Goal: Task Accomplishment & Management: Manage account settings

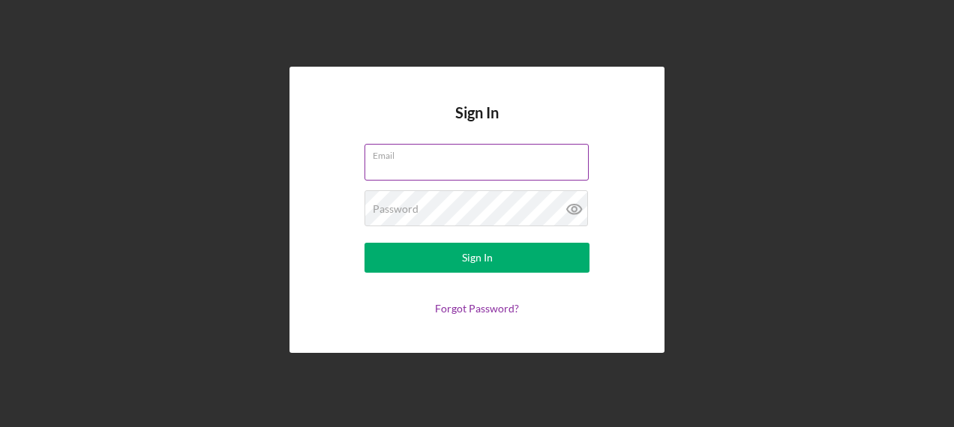
click at [459, 156] on div "Email" at bounding box center [476, 162] width 225 height 37
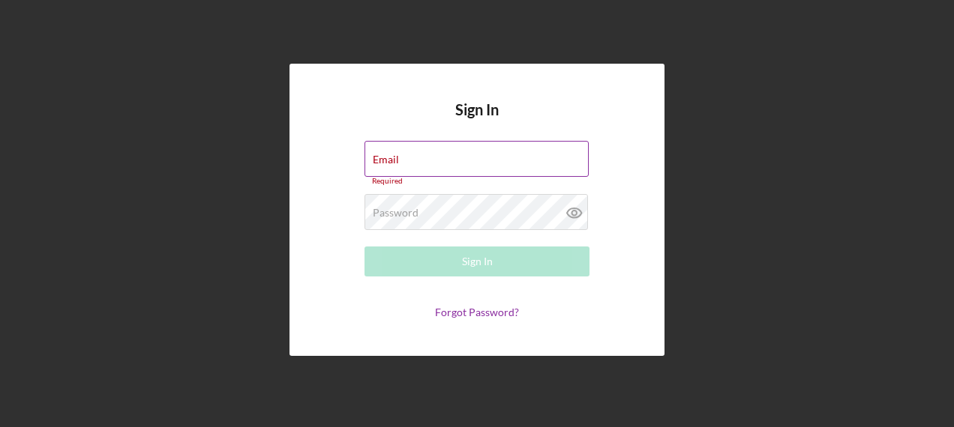
click at [459, 156] on div "Email Required" at bounding box center [476, 163] width 225 height 45
type input "[PERSON_NAME][EMAIL_ADDRESS][PERSON_NAME][DOMAIN_NAME]"
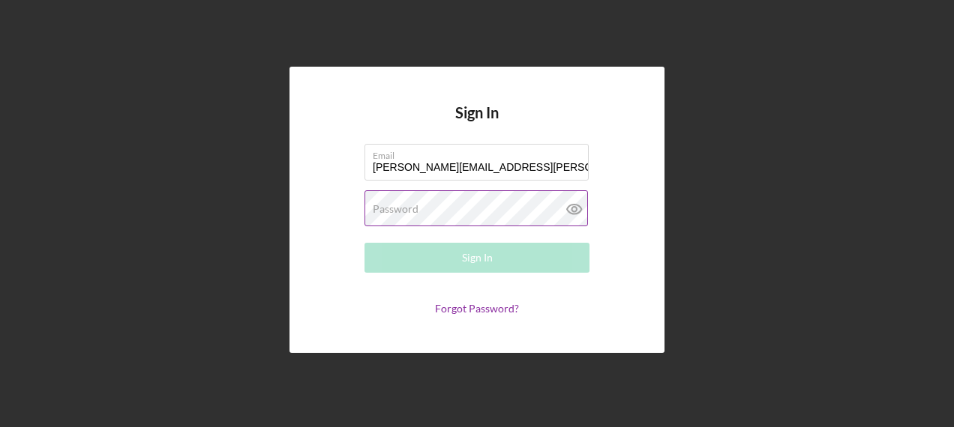
click at [415, 204] on label "Password" at bounding box center [396, 209] width 46 height 12
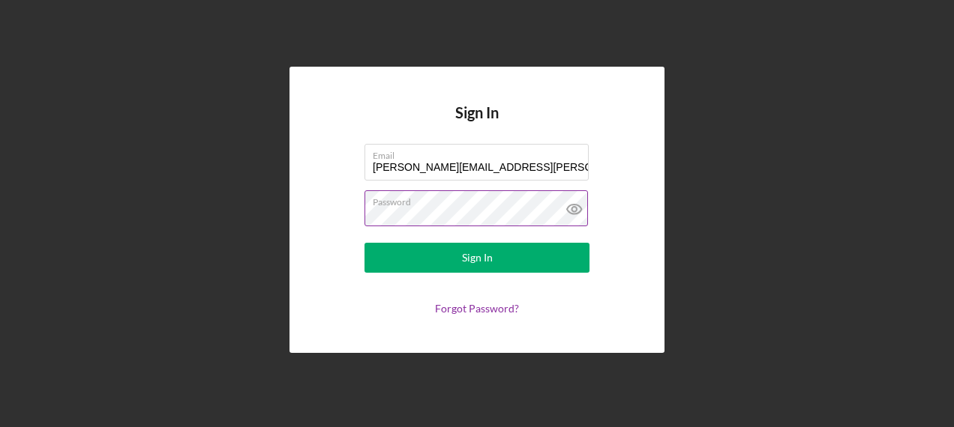
click at [364, 243] on button "Sign In" at bounding box center [476, 258] width 225 height 30
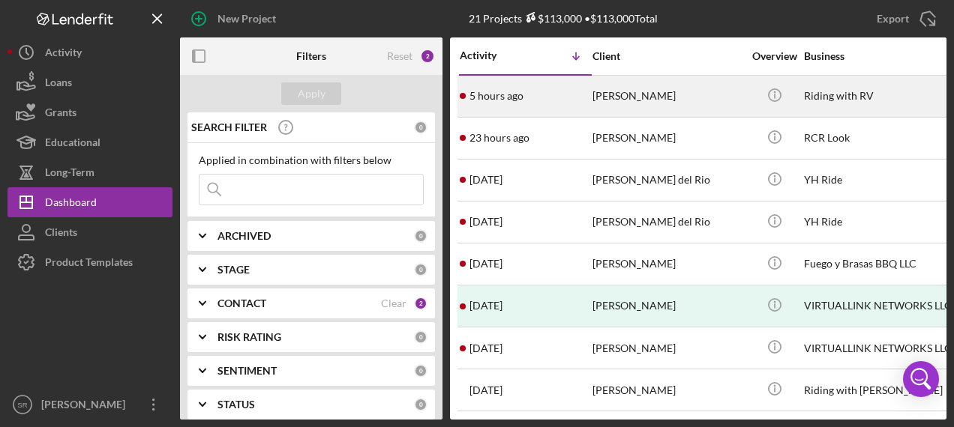
click at [702, 97] on div "[PERSON_NAME]" at bounding box center [667, 96] width 150 height 40
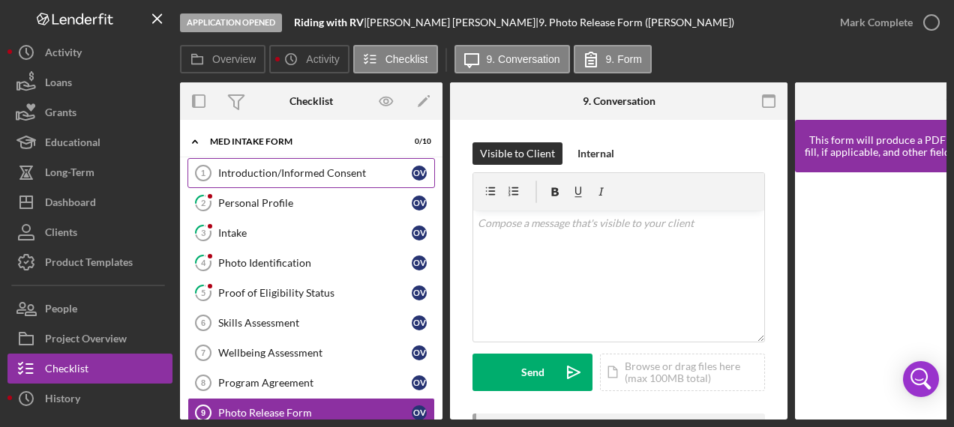
click at [290, 174] on div "Introduction/Informed Consent" at bounding box center [314, 173] width 193 height 12
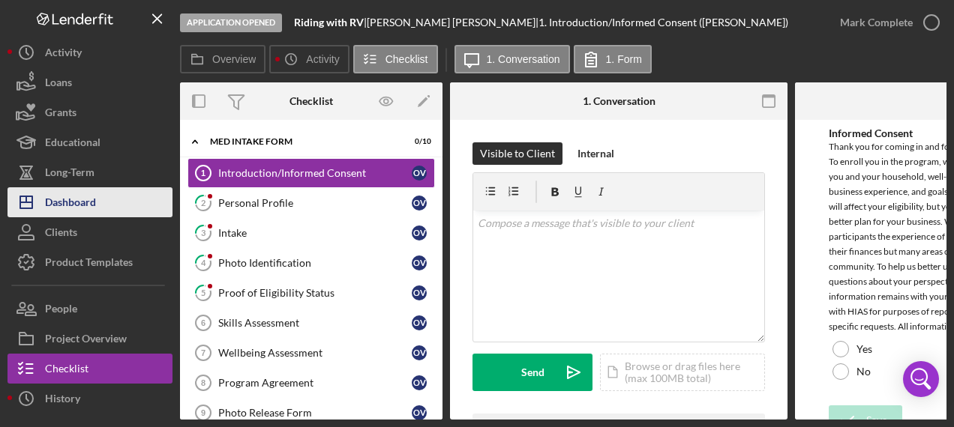
click at [109, 201] on button "Icon/Dashboard Dashboard" at bounding box center [89, 202] width 165 height 30
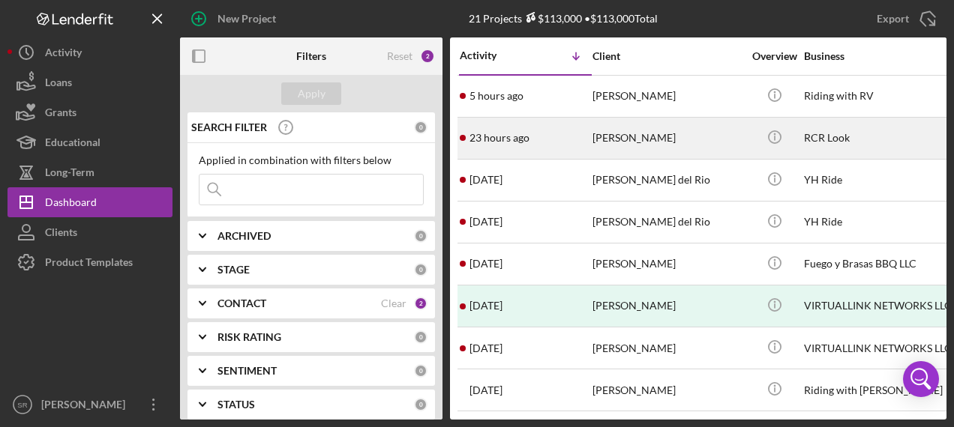
click at [525, 133] on time "23 hours ago" at bounding box center [499, 138] width 60 height 12
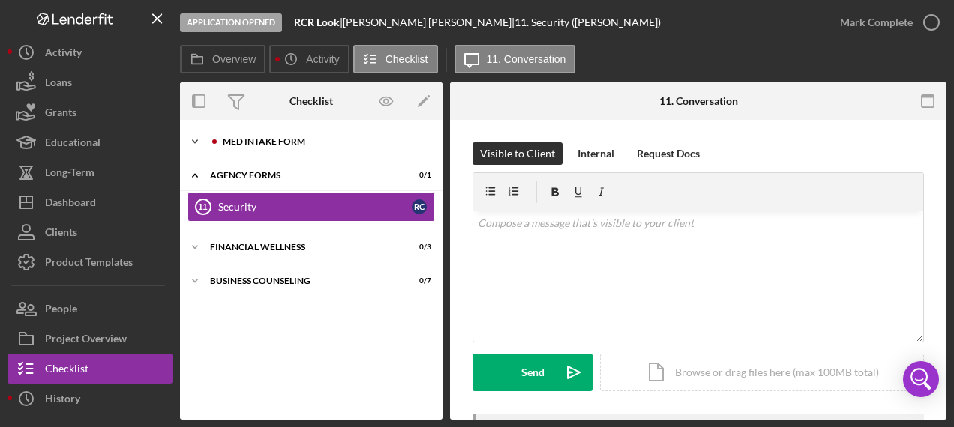
click at [285, 141] on div "MED Intake Form" at bounding box center [323, 141] width 201 height 9
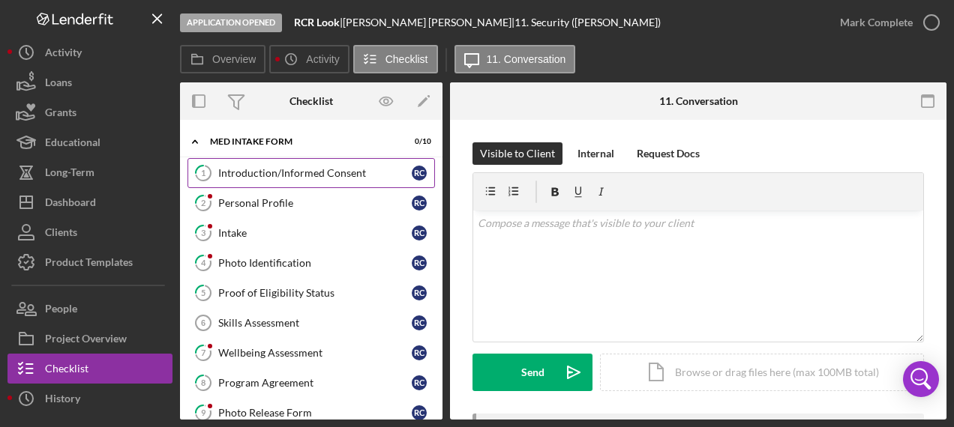
click at [288, 169] on div "Introduction/Informed Consent" at bounding box center [314, 173] width 193 height 12
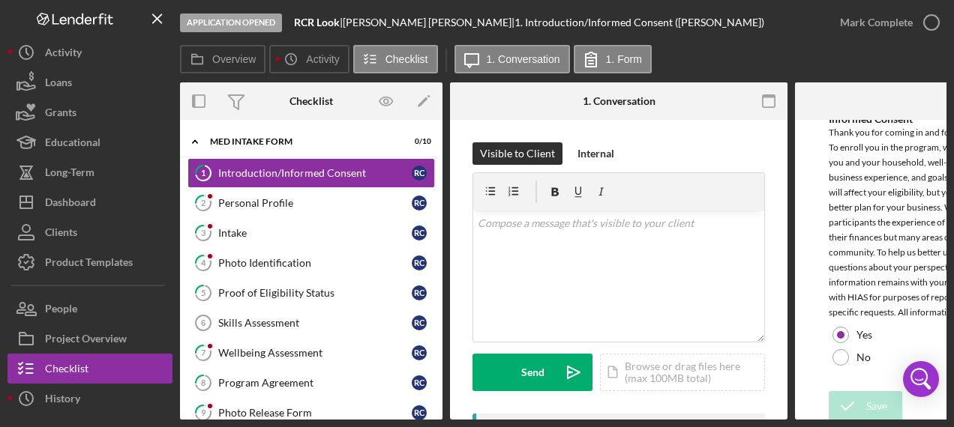
scroll to position [22, 0]
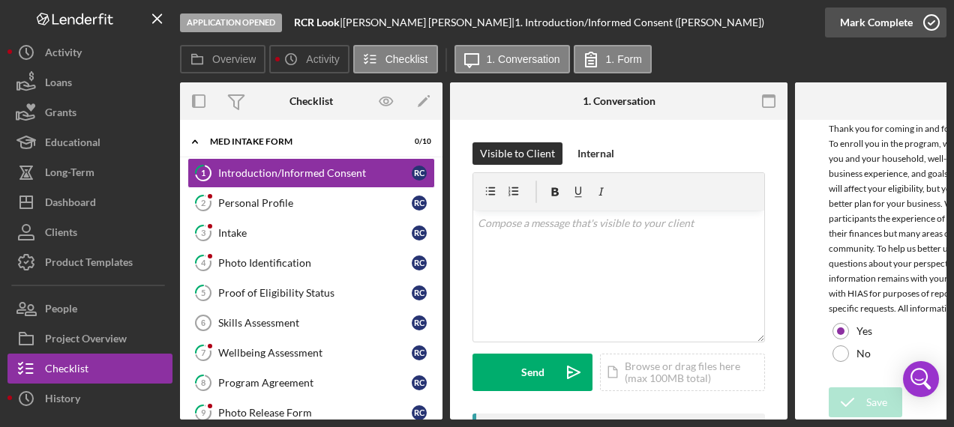
click at [929, 25] on icon "button" at bounding box center [931, 22] width 37 height 37
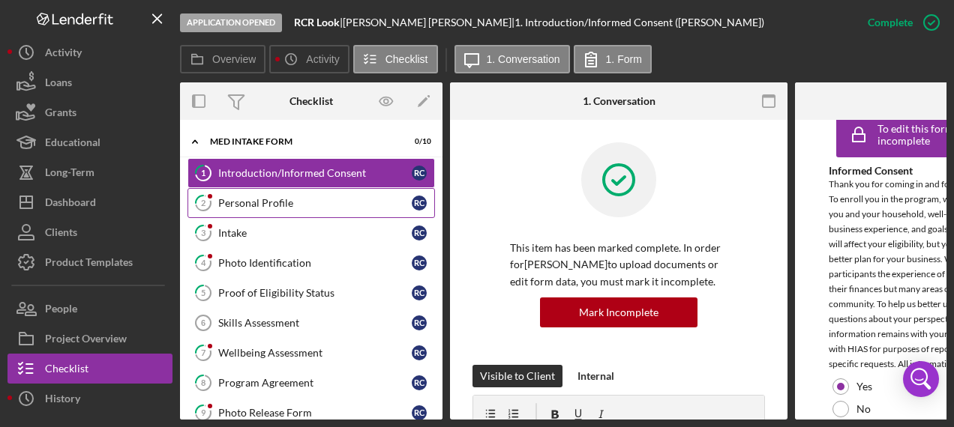
scroll to position [82, 0]
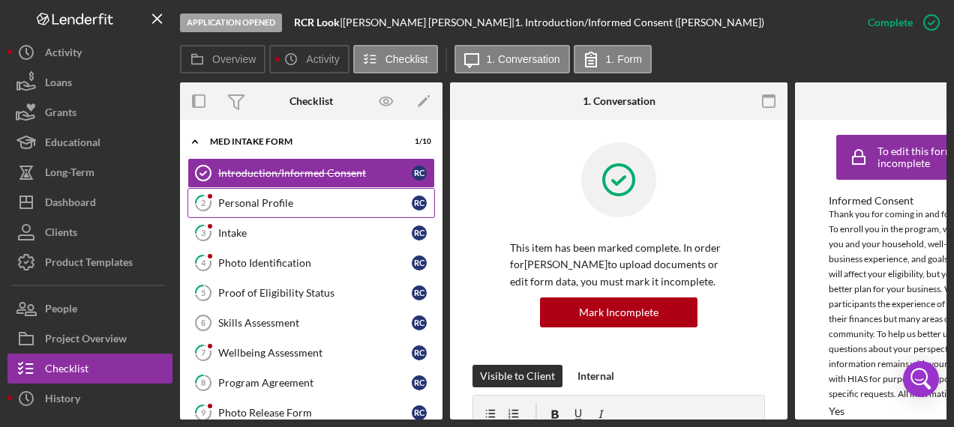
click at [283, 201] on div "Personal Profile" at bounding box center [314, 203] width 193 height 12
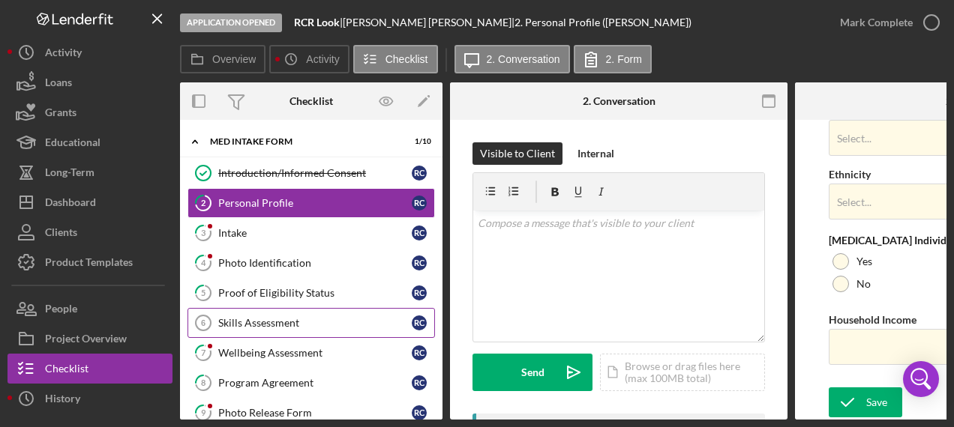
scroll to position [150, 0]
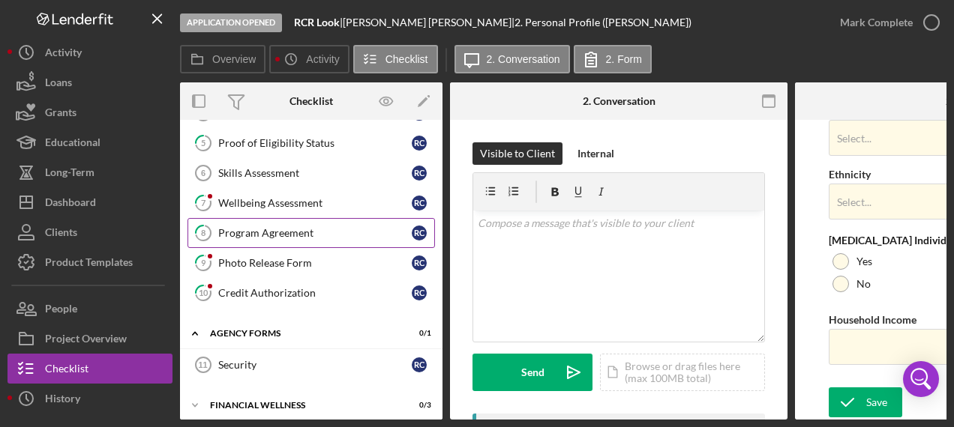
click at [290, 228] on div "Program Agreement" at bounding box center [314, 233] width 193 height 12
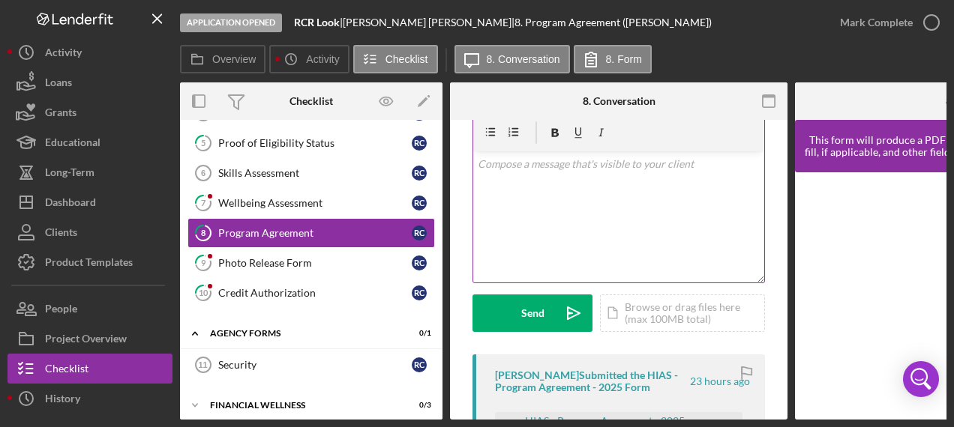
scroll to position [225, 0]
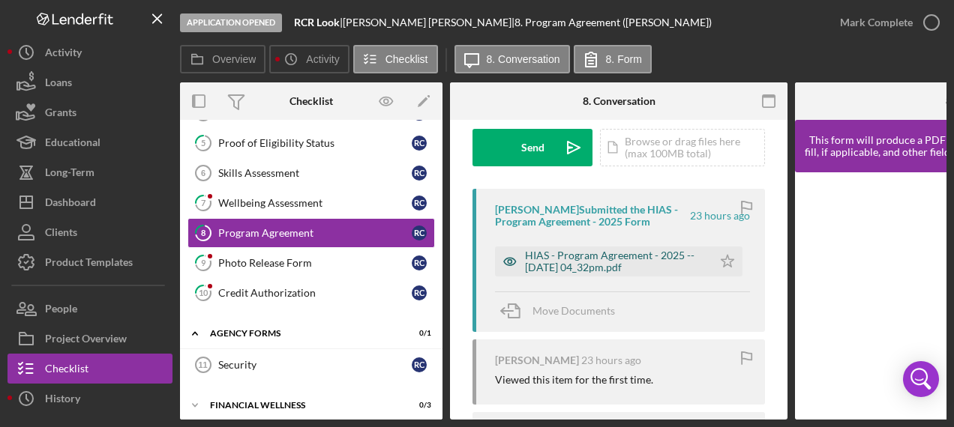
click at [580, 266] on div "HIAS - Program Agreement - 2025 -- [DATE] 04_32pm.pdf" at bounding box center [615, 262] width 180 height 24
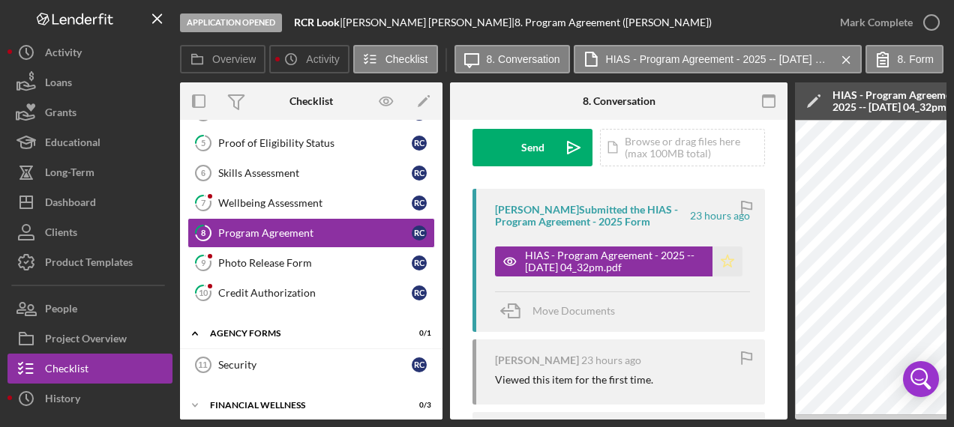
click at [722, 259] on icon "Icon/Star" at bounding box center [727, 262] width 30 height 30
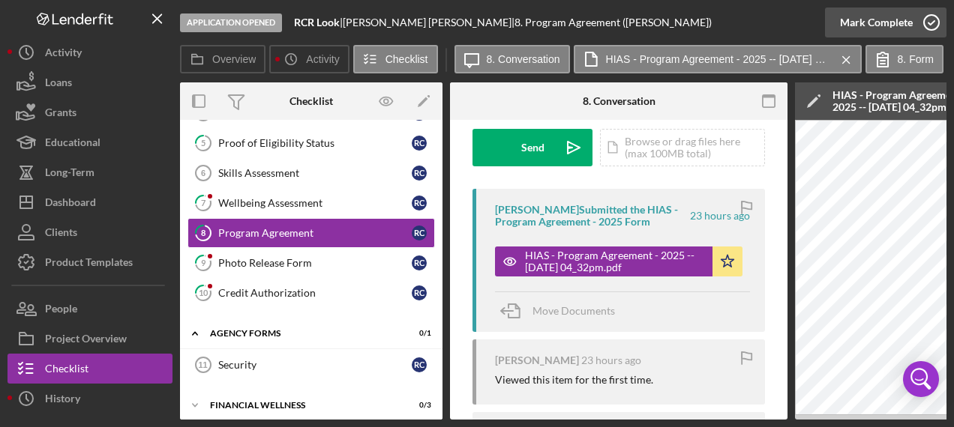
click at [930, 18] on icon "button" at bounding box center [931, 22] width 37 height 37
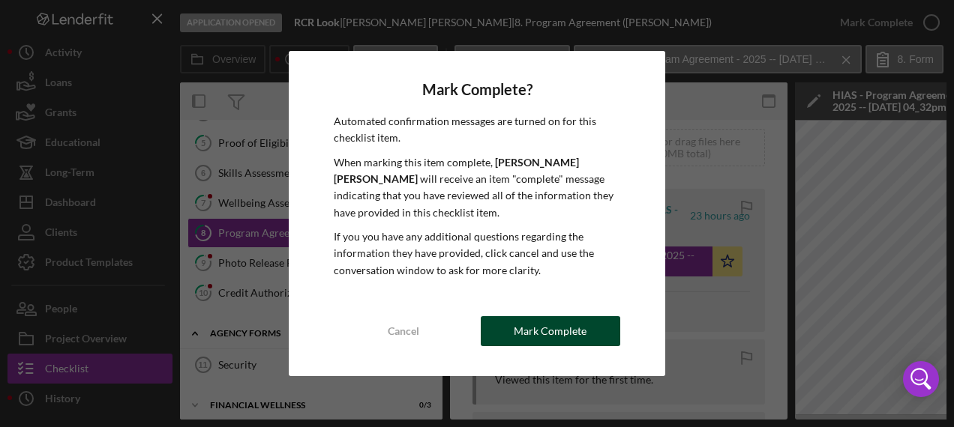
click at [534, 318] on div "Mark Complete" at bounding box center [550, 331] width 73 height 30
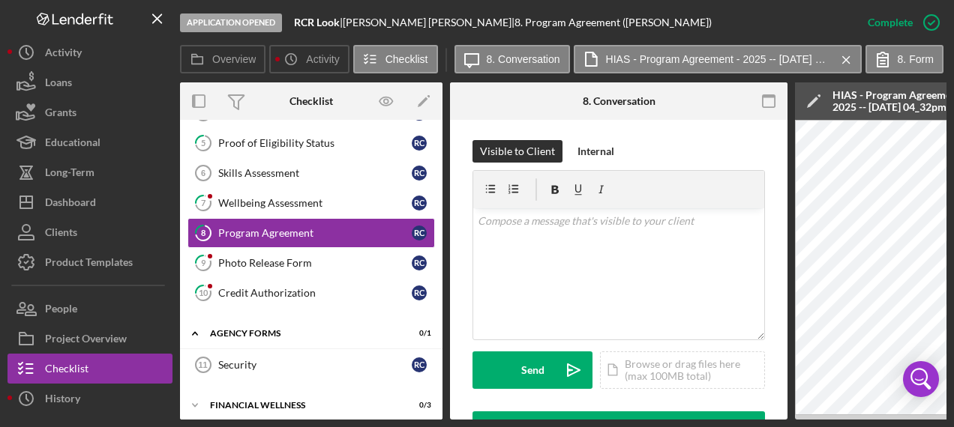
scroll to position [448, 0]
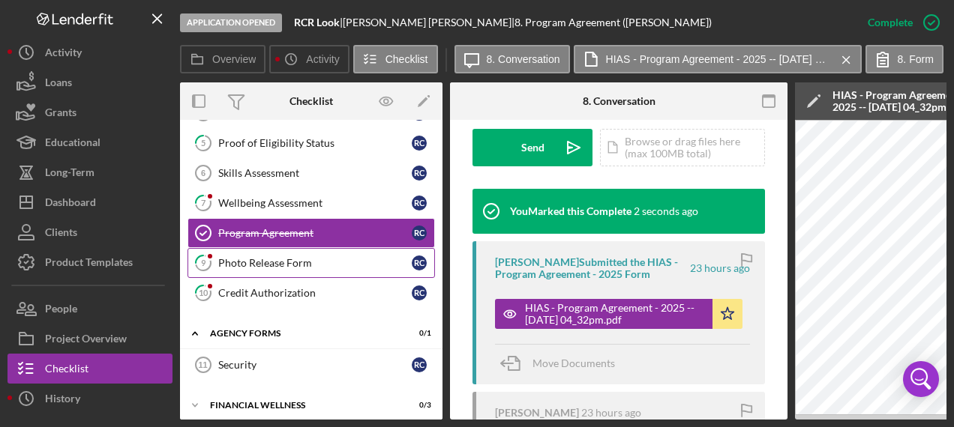
click at [291, 248] on link "9 Photo Release Form R C" at bounding box center [310, 263] width 247 height 30
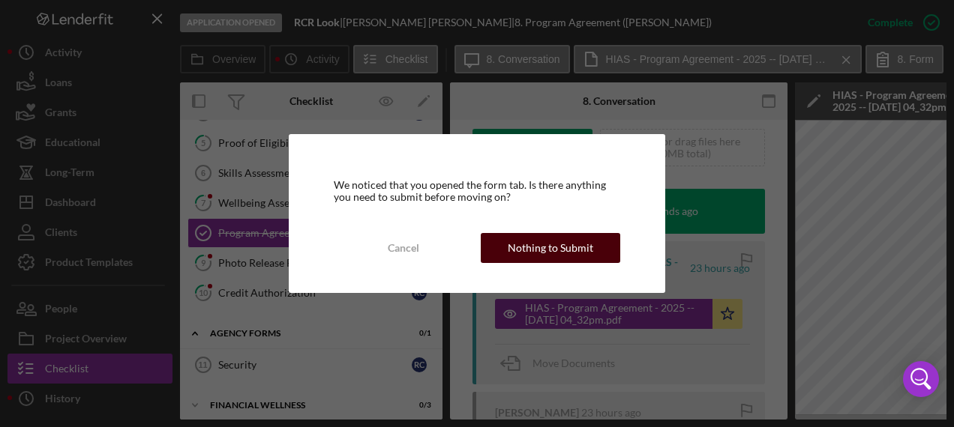
click at [557, 252] on div "Nothing to Submit" at bounding box center [550, 248] width 85 height 30
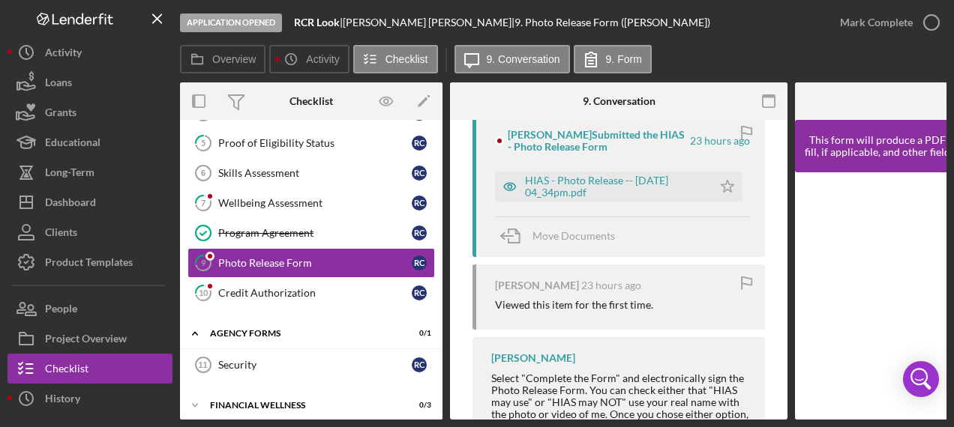
scroll to position [225, 0]
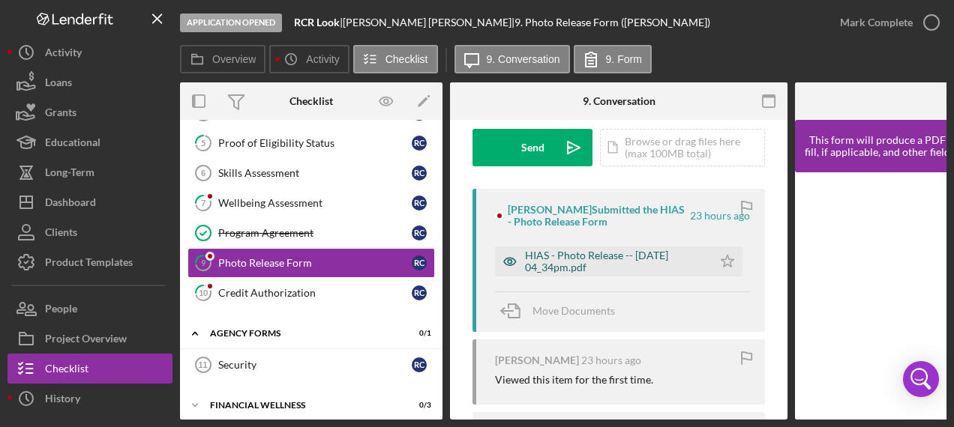
click at [589, 261] on div "HIAS - Photo Release -- [DATE] 04_34pm.pdf" at bounding box center [615, 262] width 180 height 24
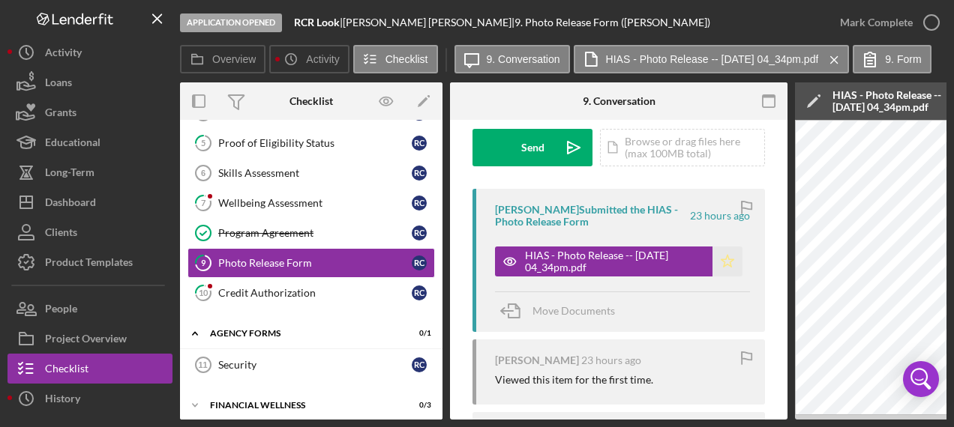
click at [723, 261] on icon "Icon/Star" at bounding box center [727, 262] width 30 height 30
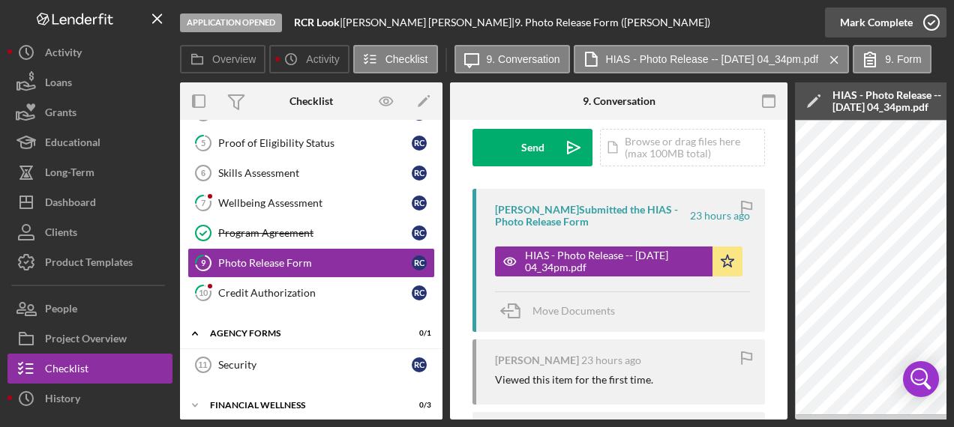
click at [934, 20] on icon "button" at bounding box center [931, 22] width 37 height 37
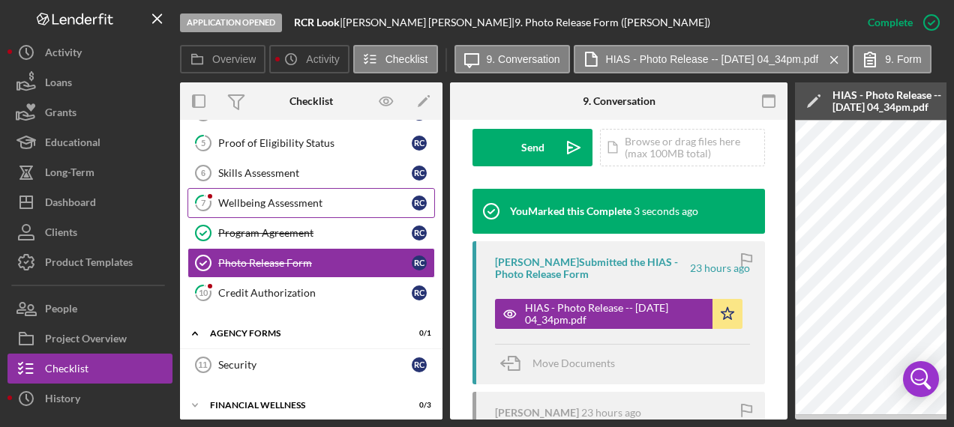
click at [336, 202] on div "Wellbeing Assessment" at bounding box center [314, 203] width 193 height 12
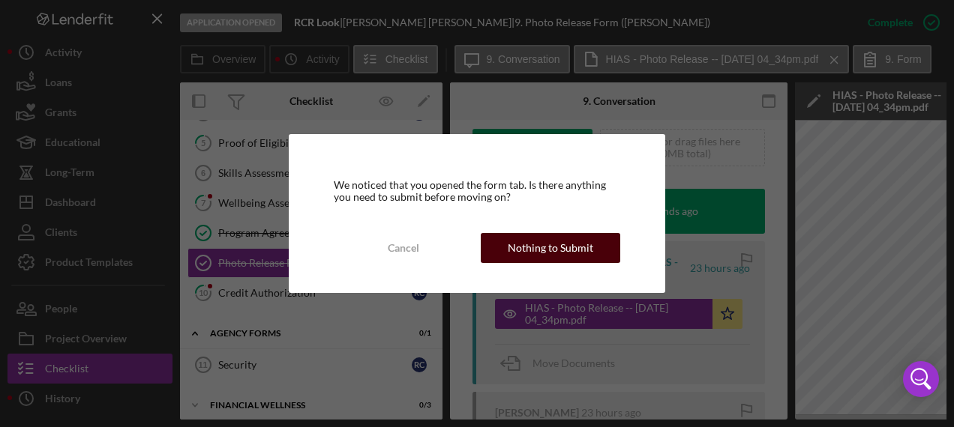
click at [529, 241] on div "Nothing to Submit" at bounding box center [550, 248] width 85 height 30
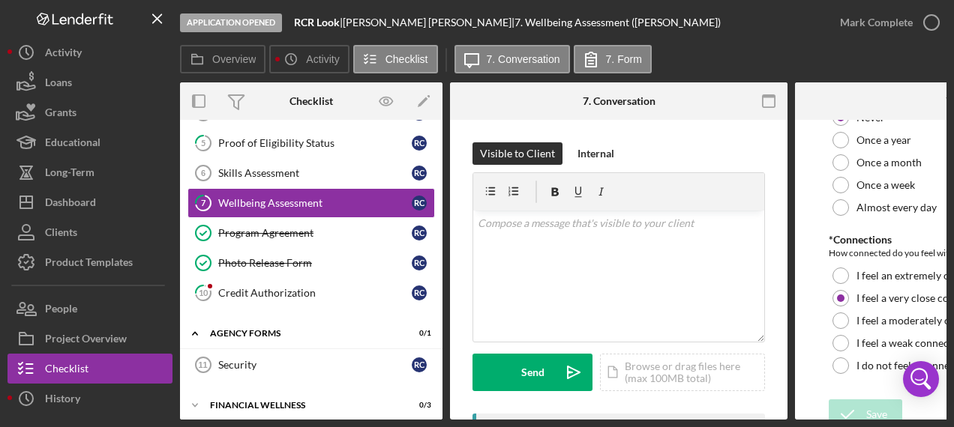
scroll to position [1629, 0]
click at [930, 24] on icon "button" at bounding box center [931, 22] width 37 height 37
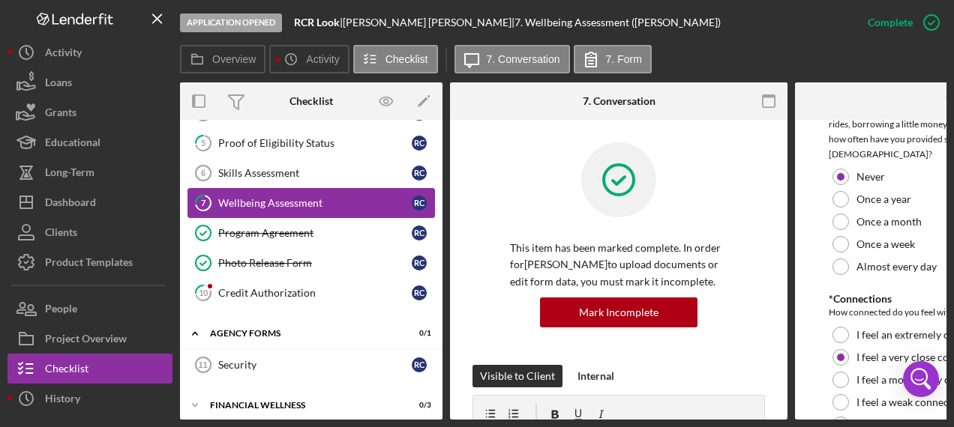
scroll to position [1689, 0]
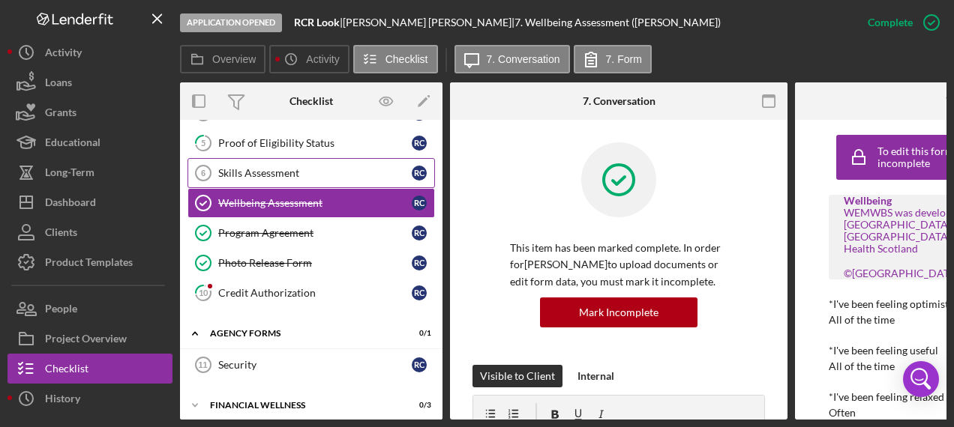
click at [284, 169] on div "Skills Assessment" at bounding box center [314, 173] width 193 height 12
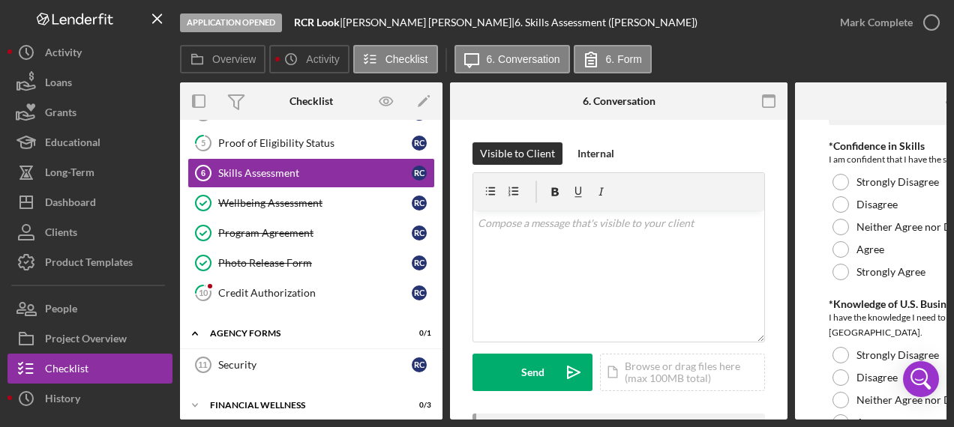
scroll to position [450, 0]
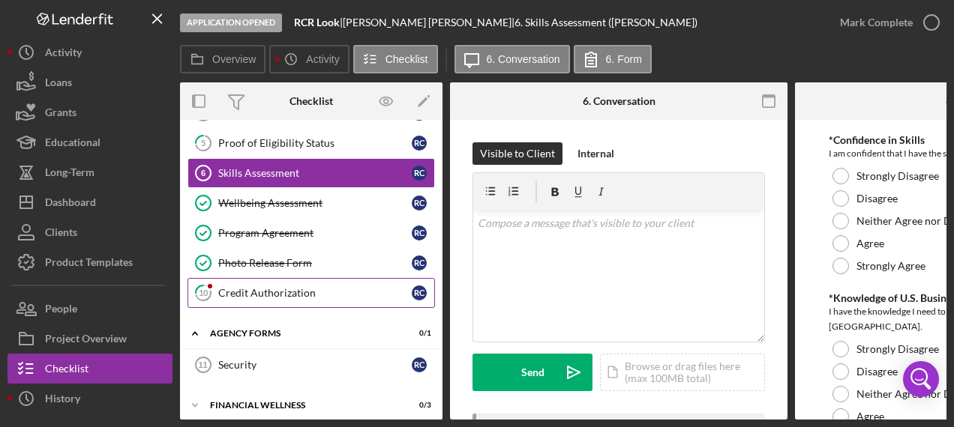
click at [259, 287] on div "Credit Authorization" at bounding box center [314, 293] width 193 height 12
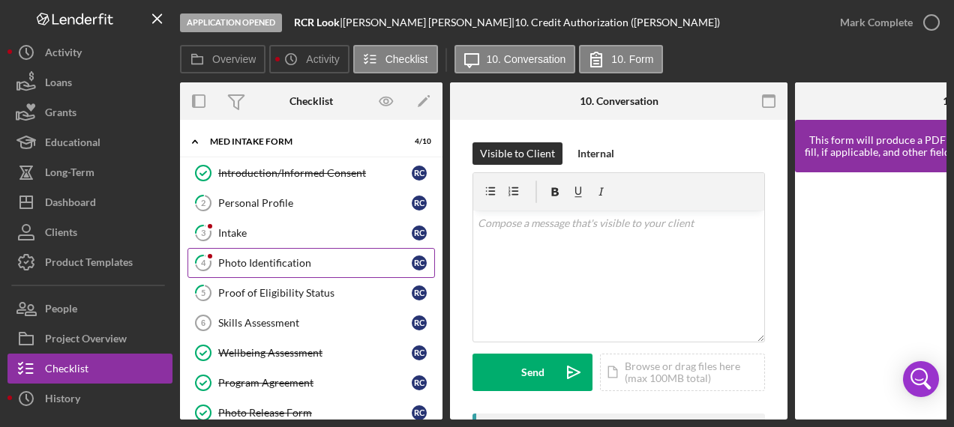
click at [275, 258] on div "Photo Identification" at bounding box center [314, 263] width 193 height 12
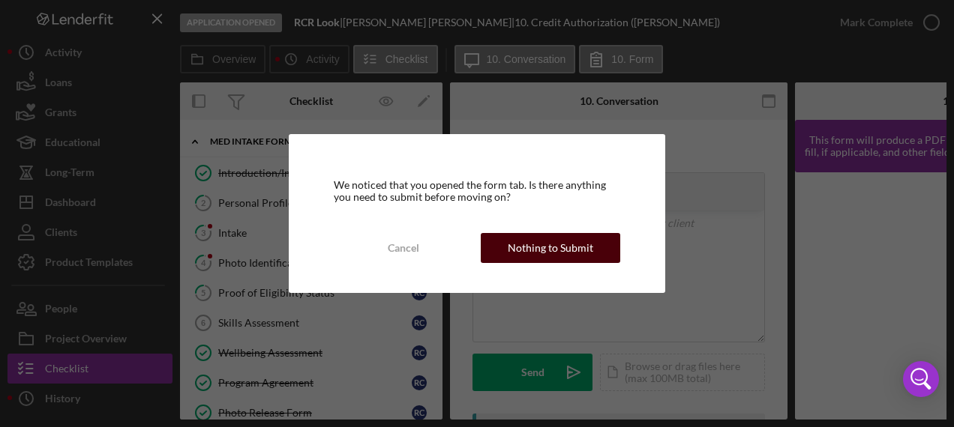
click at [534, 242] on div "Nothing to Submit" at bounding box center [550, 248] width 85 height 30
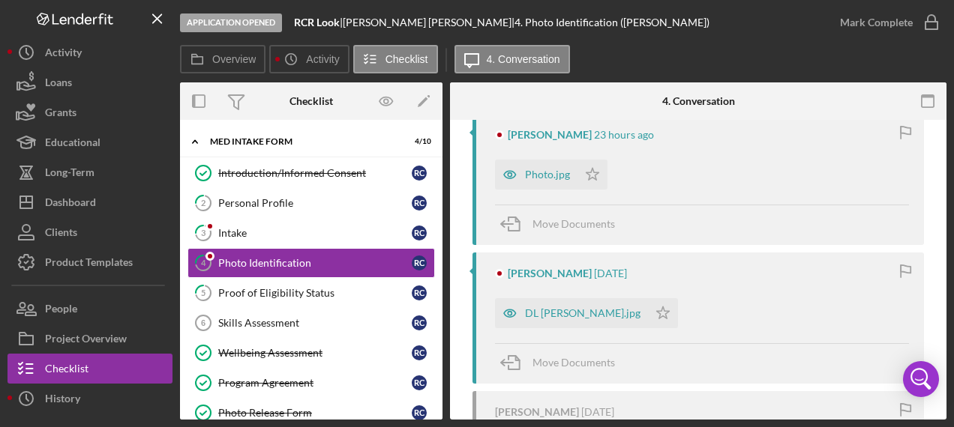
scroll to position [225, 0]
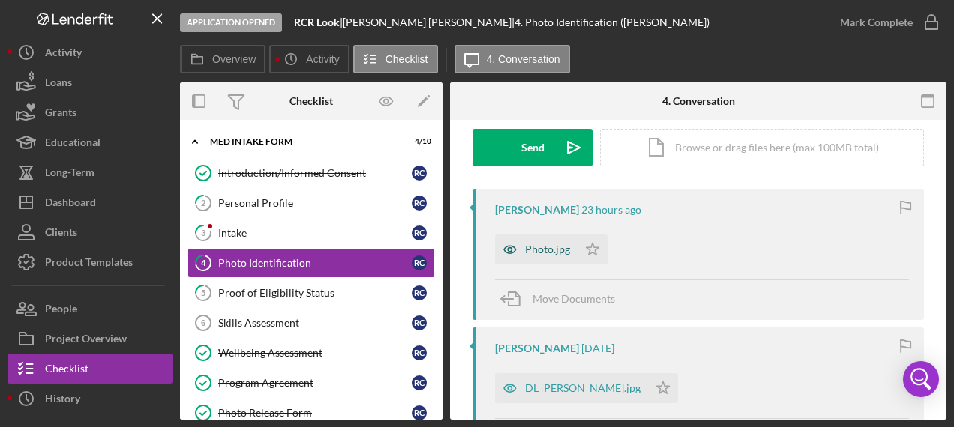
click at [526, 247] on div "Photo.jpg" at bounding box center [547, 250] width 45 height 12
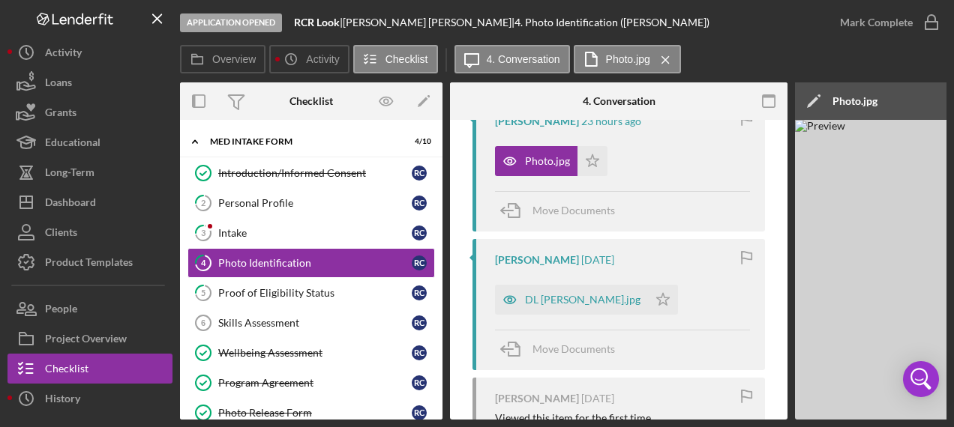
scroll to position [300, 0]
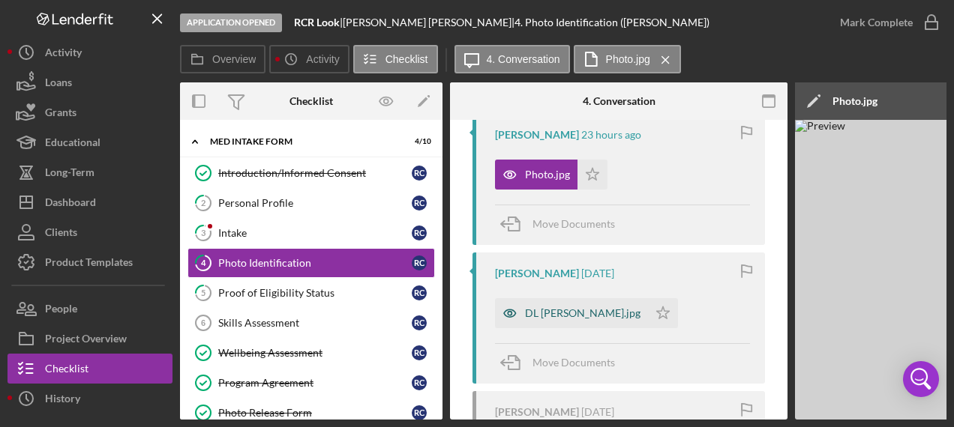
click at [584, 312] on div "DL [PERSON_NAME].jpg" at bounding box center [582, 313] width 115 height 12
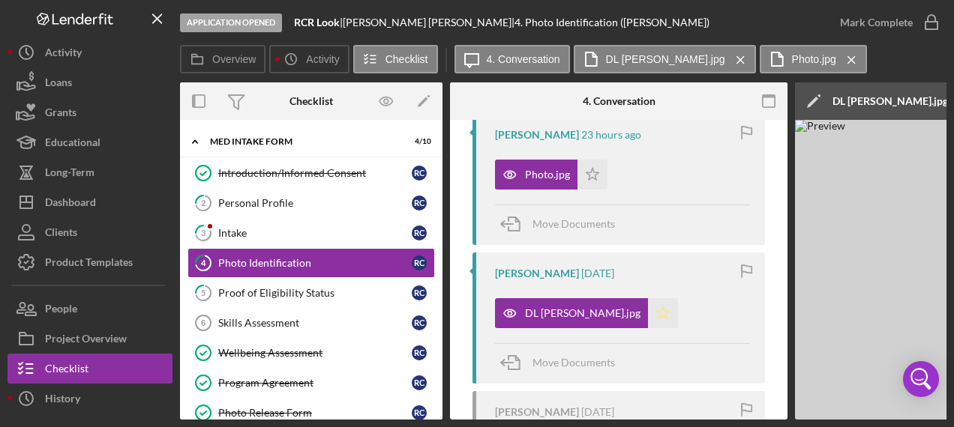
click at [651, 313] on icon "Icon/Star" at bounding box center [663, 313] width 30 height 30
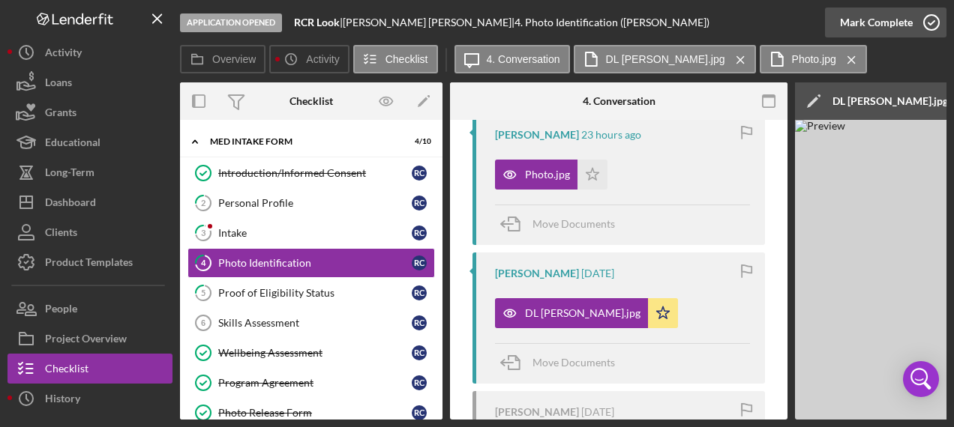
click at [930, 24] on icon "button" at bounding box center [931, 22] width 37 height 37
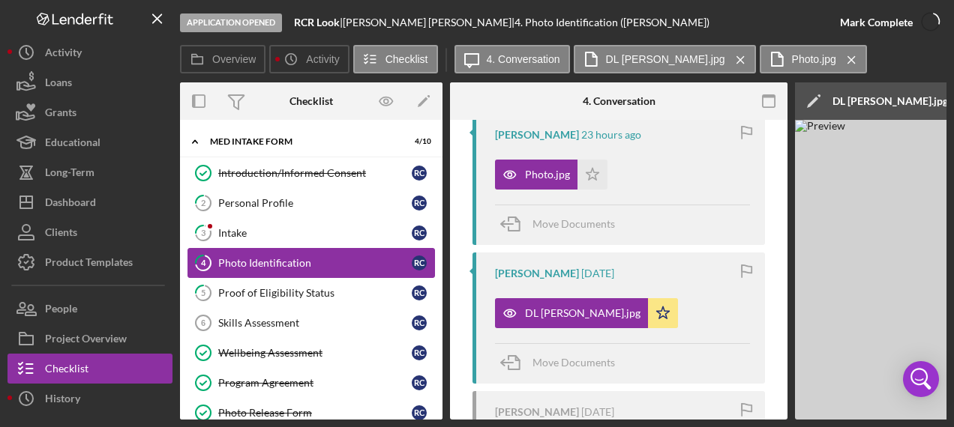
scroll to position [575, 0]
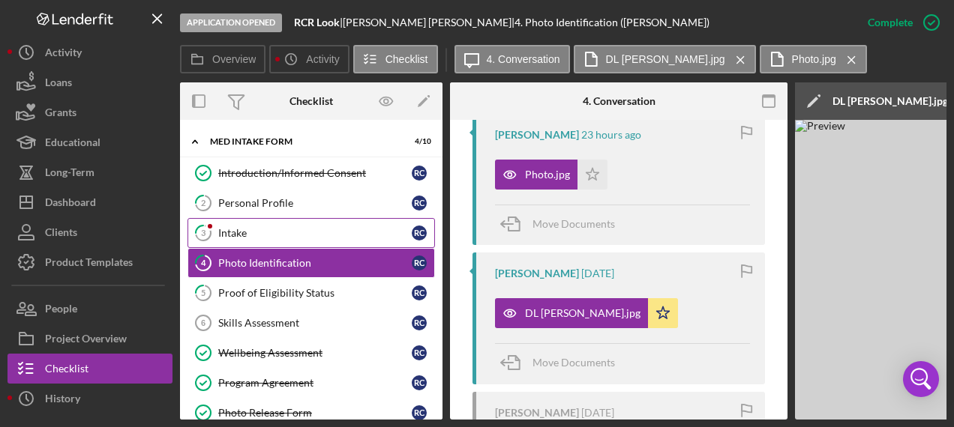
click at [267, 238] on link "3 Intake R C" at bounding box center [310, 233] width 247 height 30
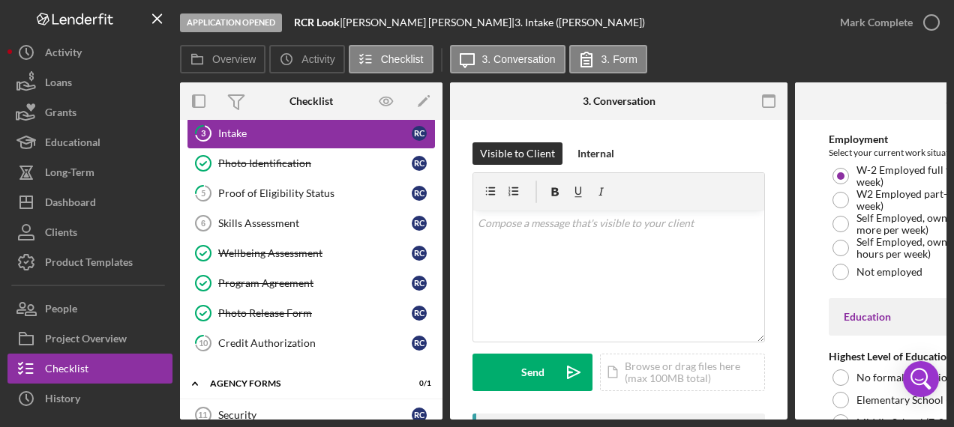
scroll to position [191, 0]
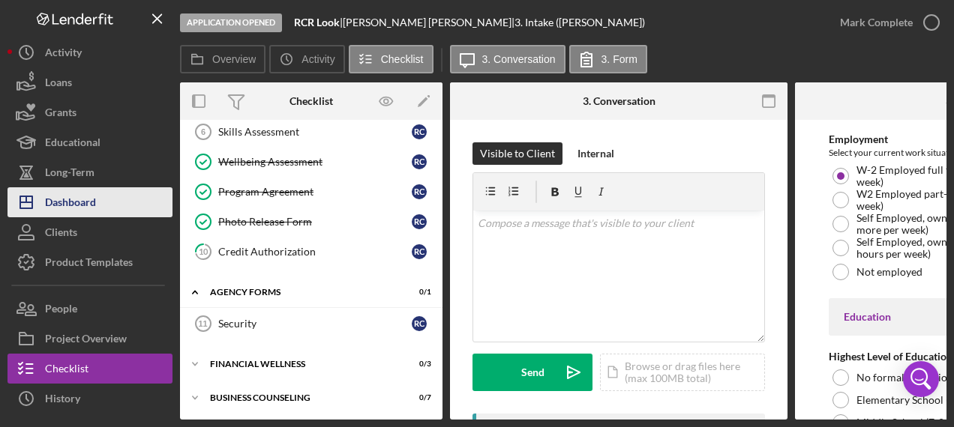
click at [121, 200] on button "Icon/Dashboard Dashboard" at bounding box center [89, 202] width 165 height 30
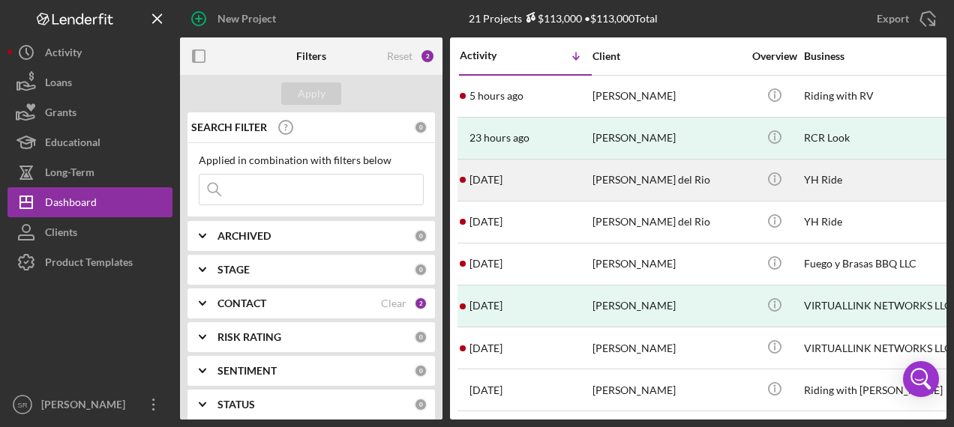
click at [627, 180] on div "[PERSON_NAME] del Rio" at bounding box center [667, 180] width 150 height 40
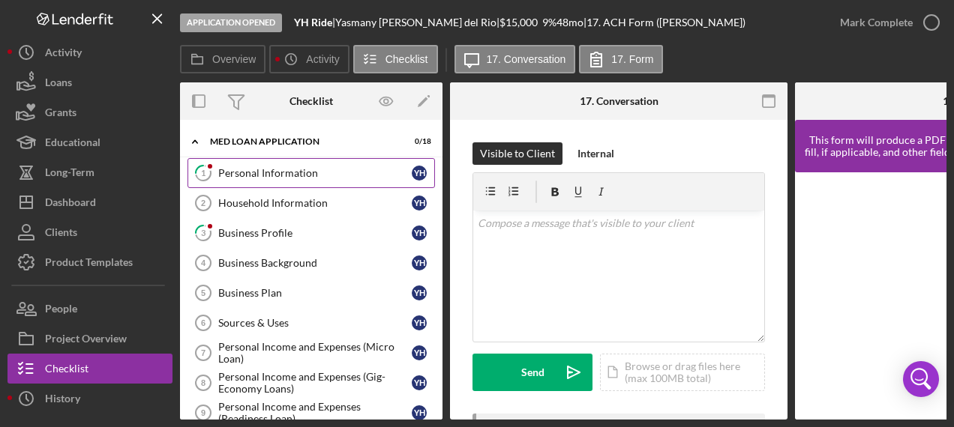
click at [273, 179] on link "1 Personal Information Y H" at bounding box center [310, 173] width 247 height 30
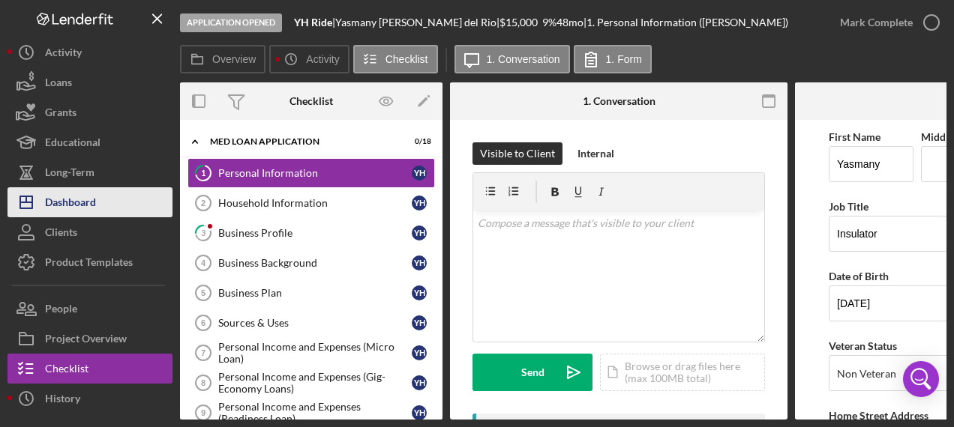
click at [100, 205] on button "Icon/Dashboard Dashboard" at bounding box center [89, 202] width 165 height 30
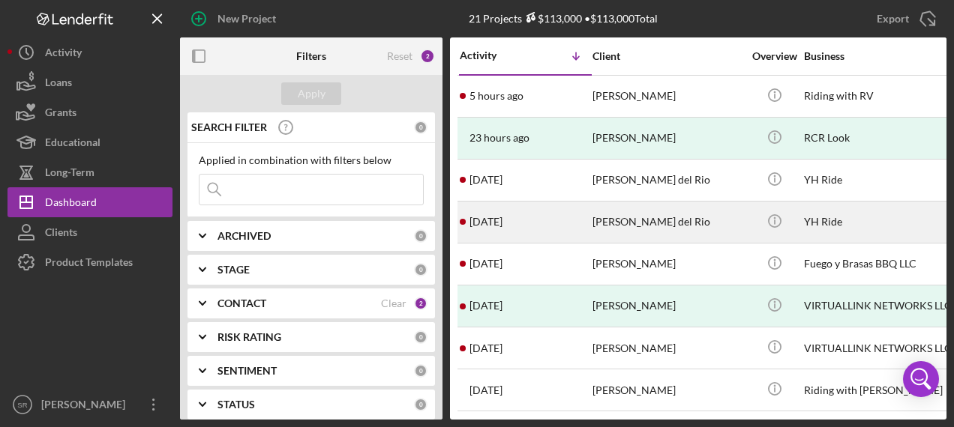
click at [628, 214] on div "[PERSON_NAME] del Rio" at bounding box center [667, 222] width 150 height 40
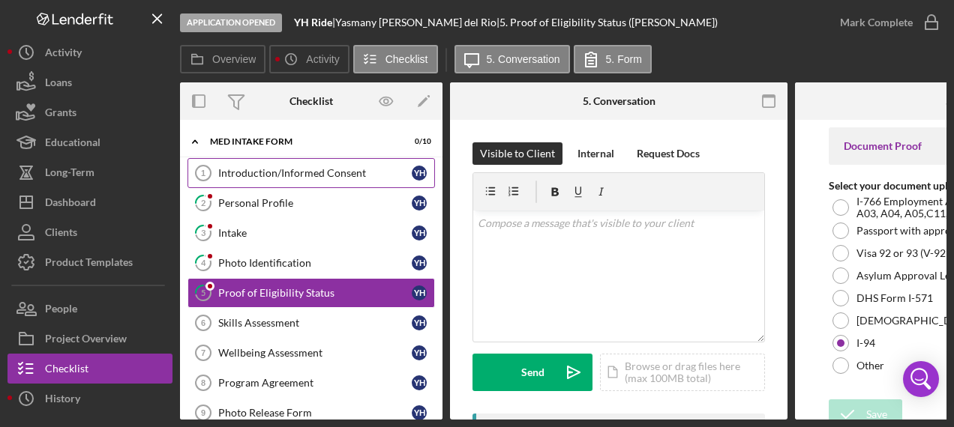
click at [325, 169] on div "Introduction/Informed Consent" at bounding box center [314, 173] width 193 height 12
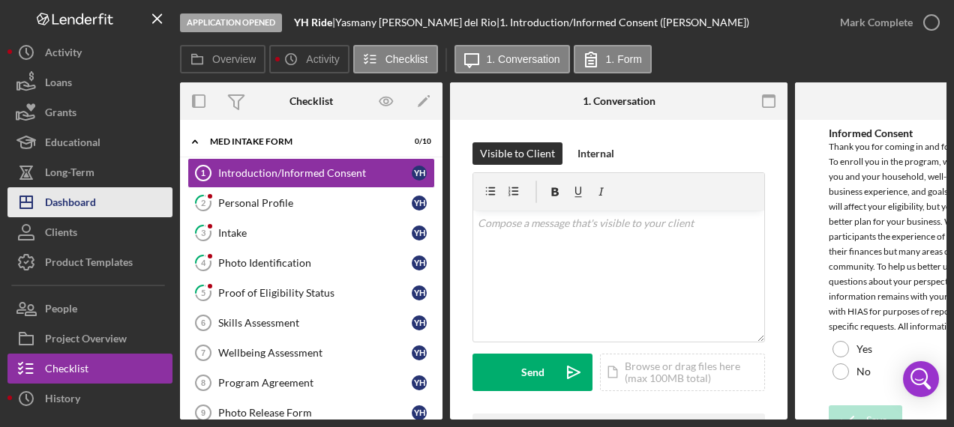
click at [114, 196] on button "Icon/Dashboard Dashboard" at bounding box center [89, 202] width 165 height 30
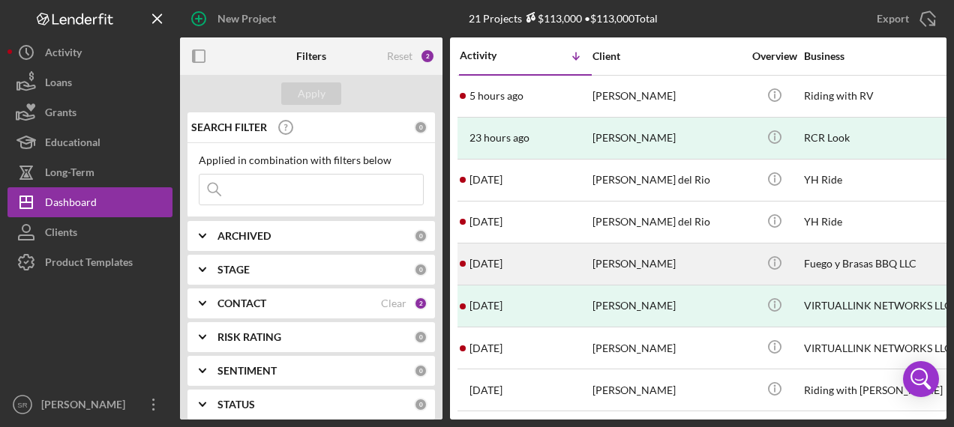
click at [552, 250] on div "[DATE] [PERSON_NAME]" at bounding box center [525, 264] width 131 height 40
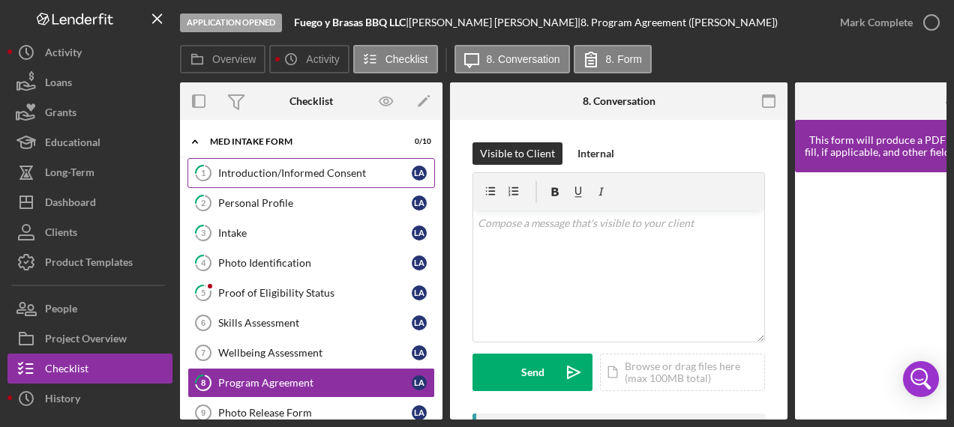
click at [288, 167] on div "Introduction/Informed Consent" at bounding box center [314, 173] width 193 height 12
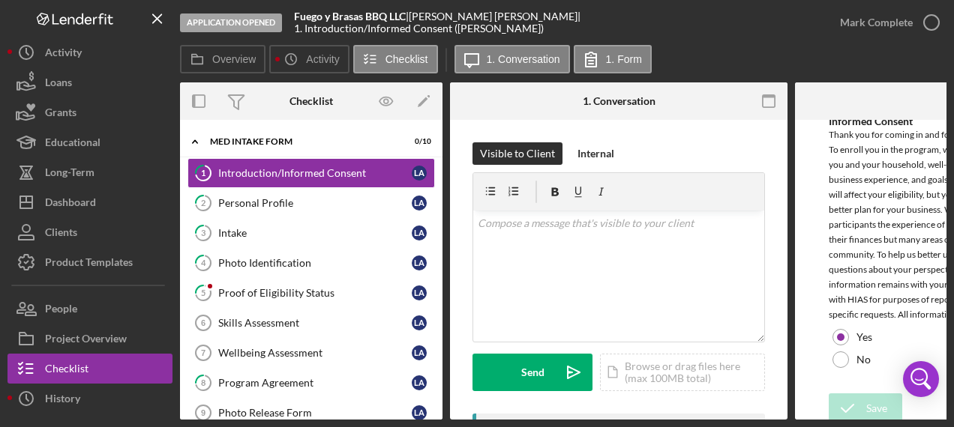
scroll to position [22, 0]
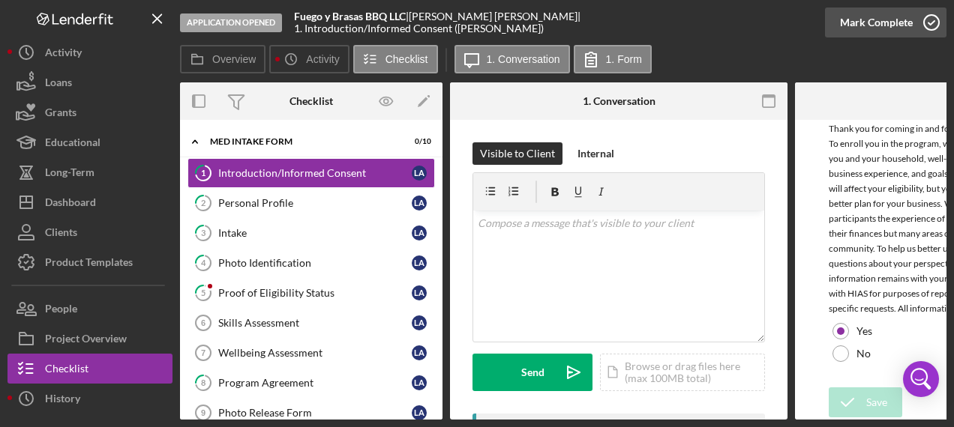
click at [937, 21] on icon "button" at bounding box center [931, 22] width 37 height 37
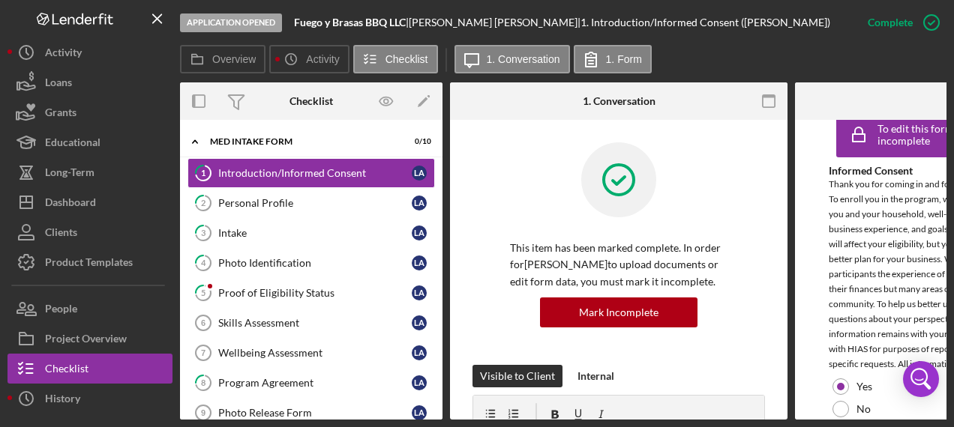
scroll to position [82, 0]
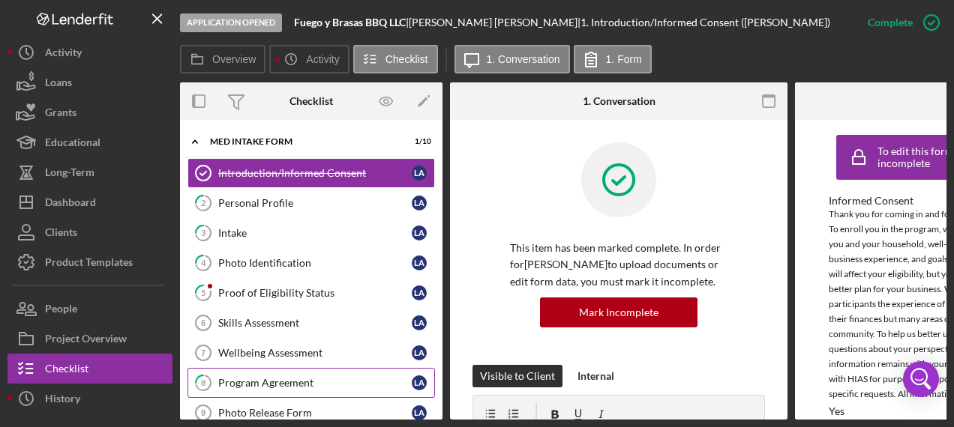
click at [259, 377] on div "Program Agreement" at bounding box center [314, 383] width 193 height 12
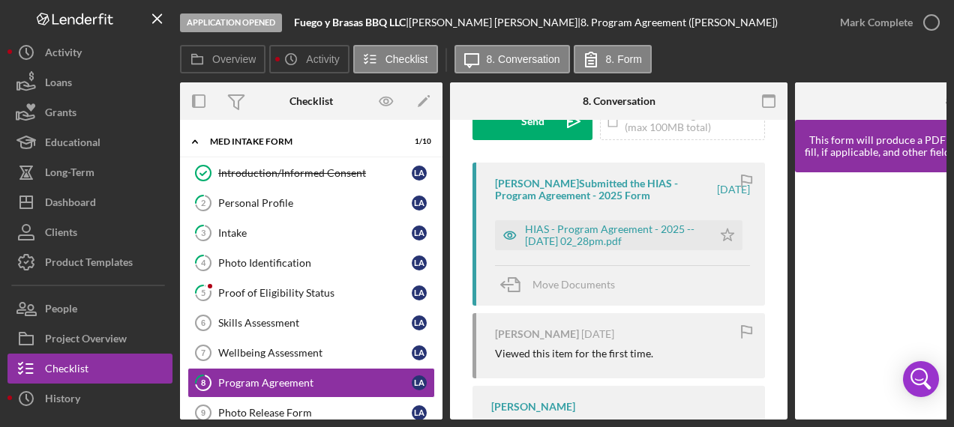
scroll to position [300, 0]
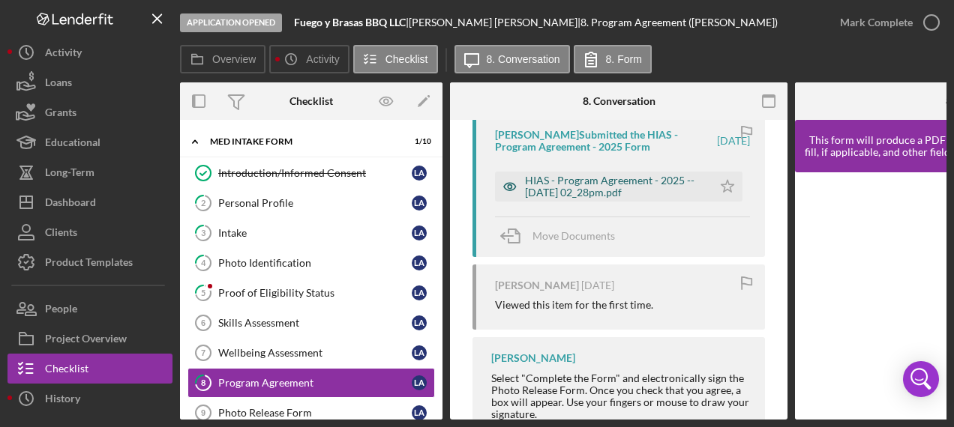
click at [582, 183] on div "HIAS - Program Agreement - 2025 -- [DATE] 02_28pm.pdf" at bounding box center [615, 187] width 180 height 24
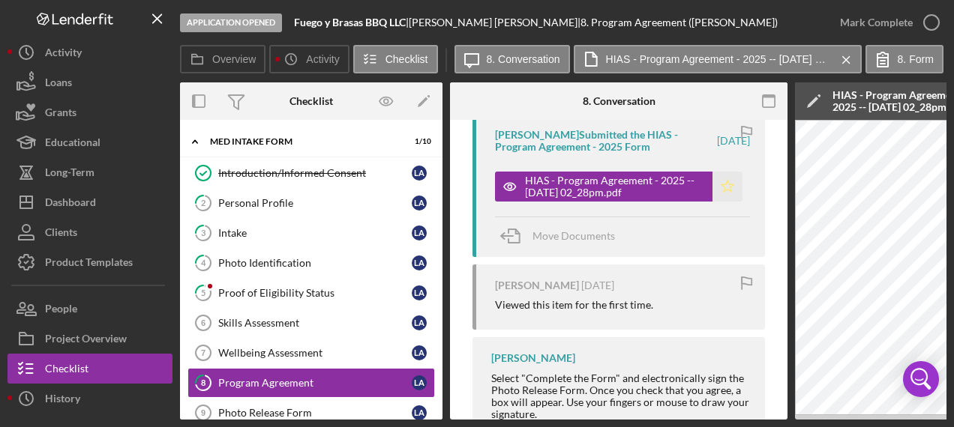
click at [721, 184] on polygon "button" at bounding box center [727, 186] width 13 height 12
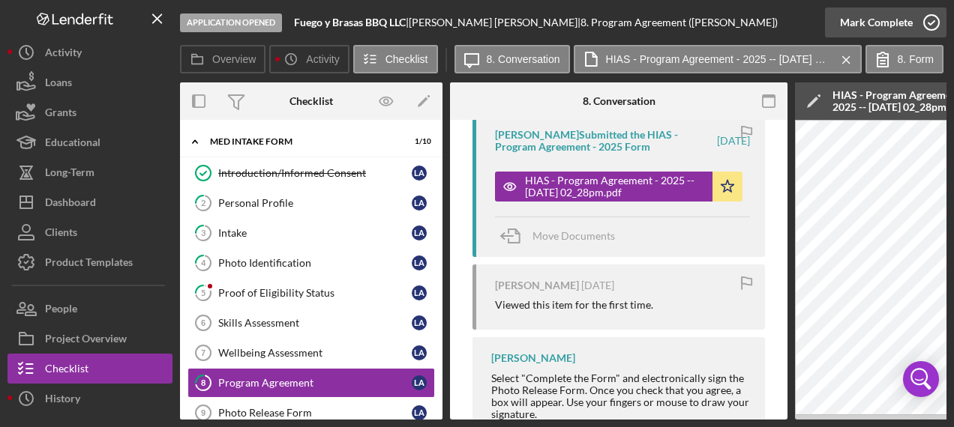
click at [933, 18] on icon "button" at bounding box center [931, 22] width 37 height 37
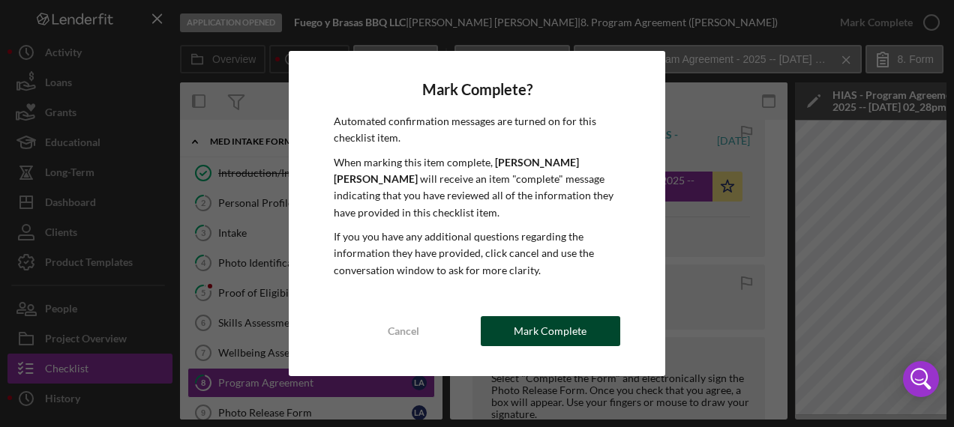
click at [535, 317] on div "Mark Complete" at bounding box center [550, 331] width 73 height 30
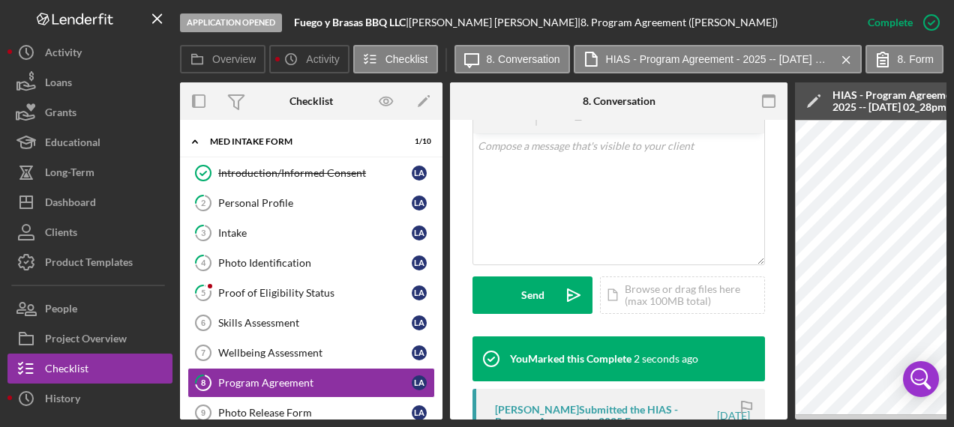
scroll to position [575, 0]
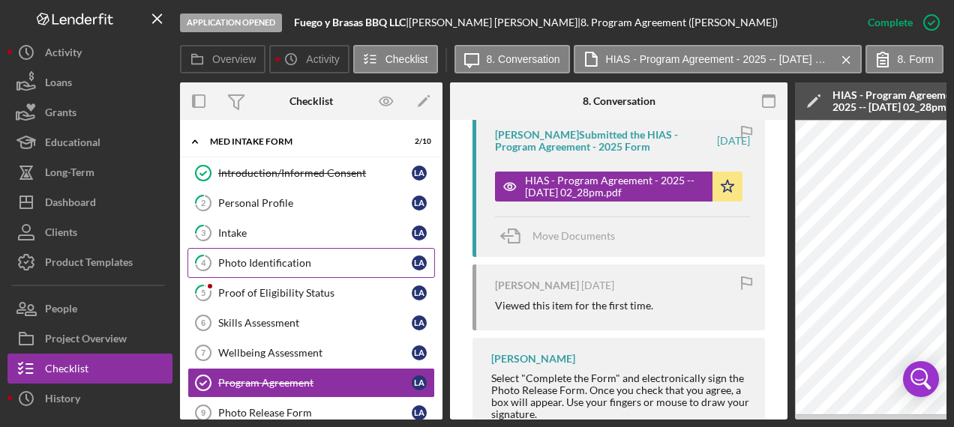
click at [316, 258] on div "Photo Identification" at bounding box center [314, 263] width 193 height 12
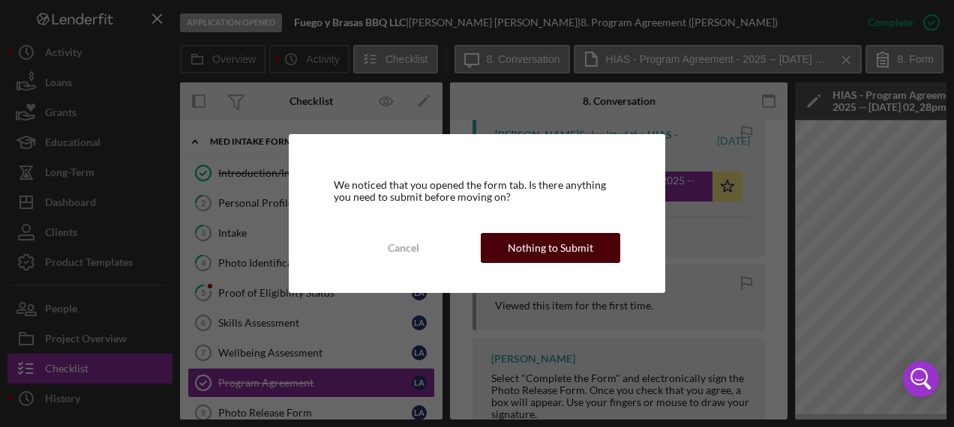
click at [516, 250] on div "Nothing to Submit" at bounding box center [550, 248] width 85 height 30
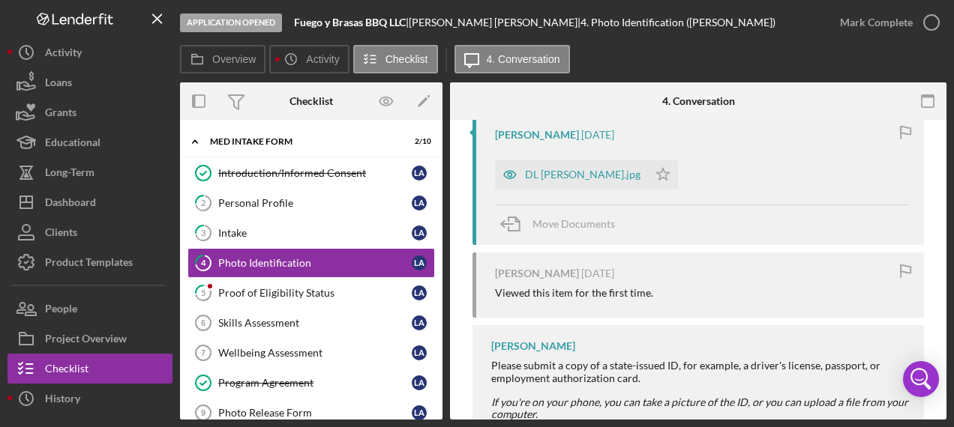
scroll to position [225, 0]
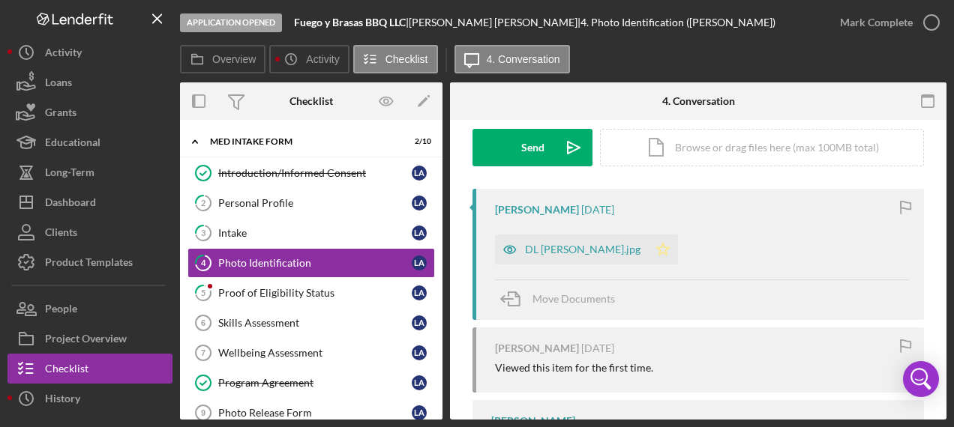
click at [657, 252] on polygon "button" at bounding box center [663, 249] width 13 height 12
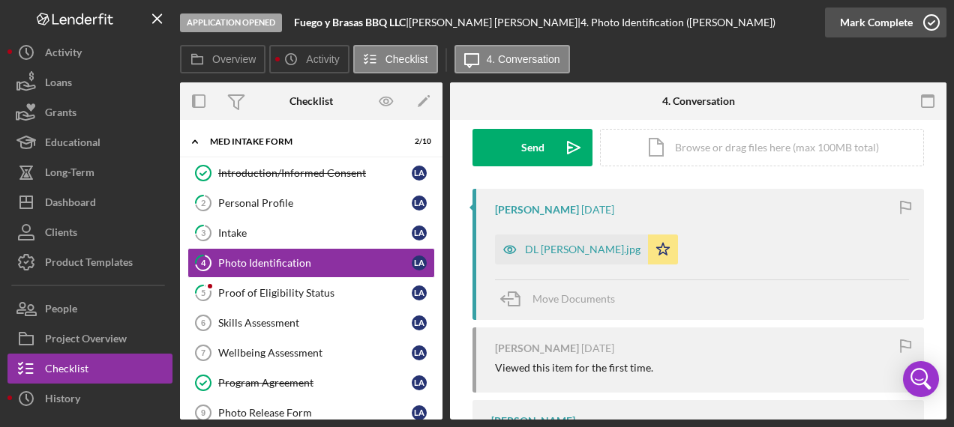
click at [928, 19] on icon "button" at bounding box center [931, 22] width 37 height 37
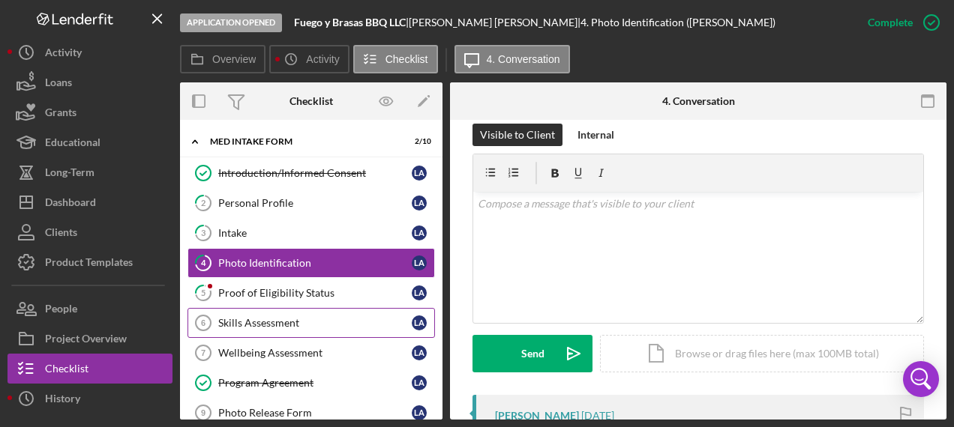
scroll to position [430, 0]
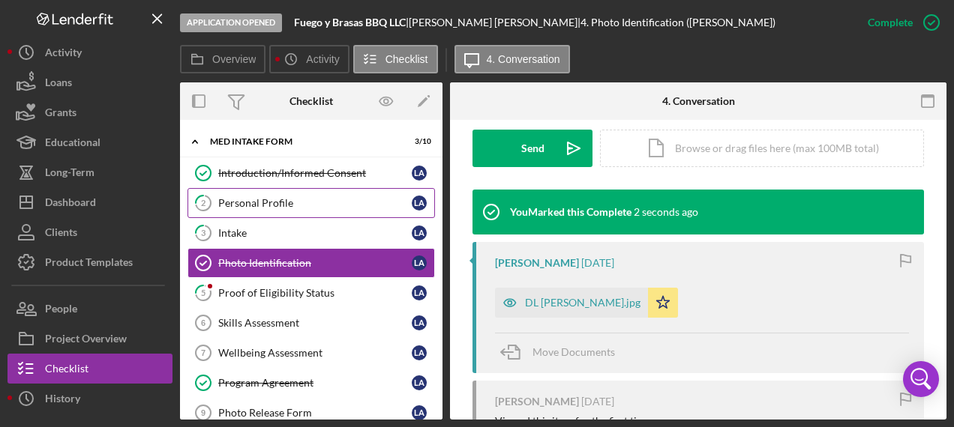
click at [274, 208] on div "Personal Profile" at bounding box center [314, 203] width 193 height 12
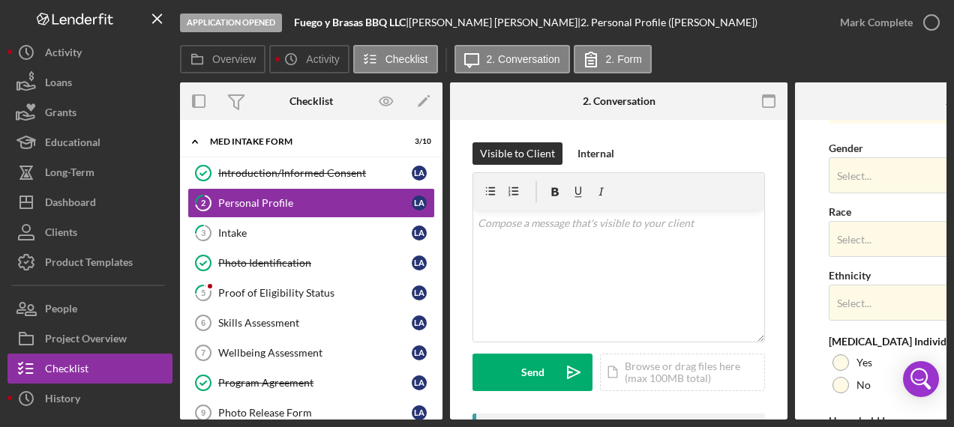
scroll to position [701, 0]
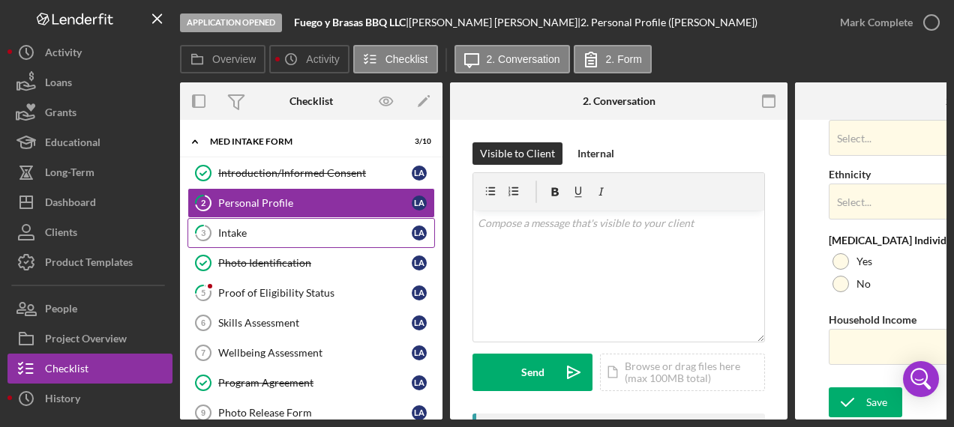
click at [274, 234] on div "Intake" at bounding box center [314, 233] width 193 height 12
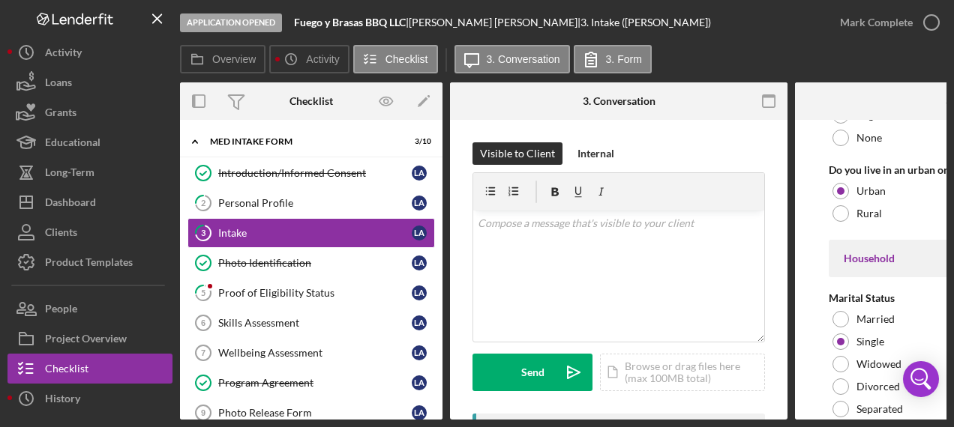
scroll to position [1725, 0]
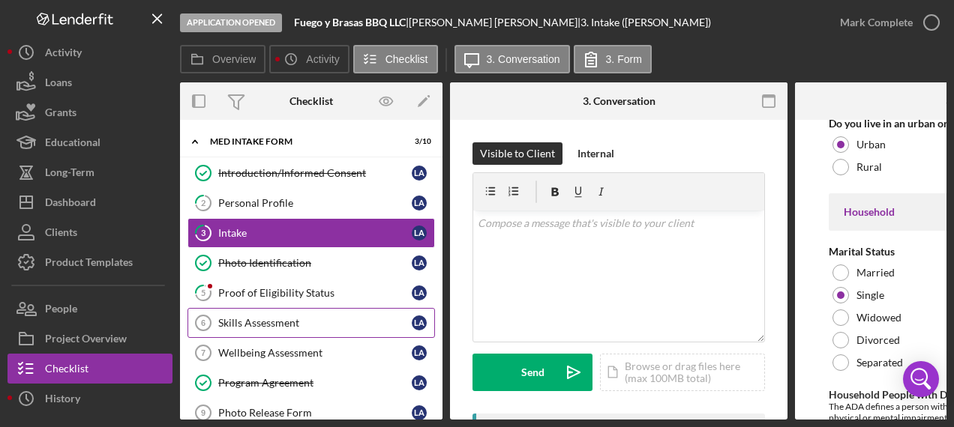
click at [289, 317] on div "Skills Assessment" at bounding box center [314, 323] width 193 height 12
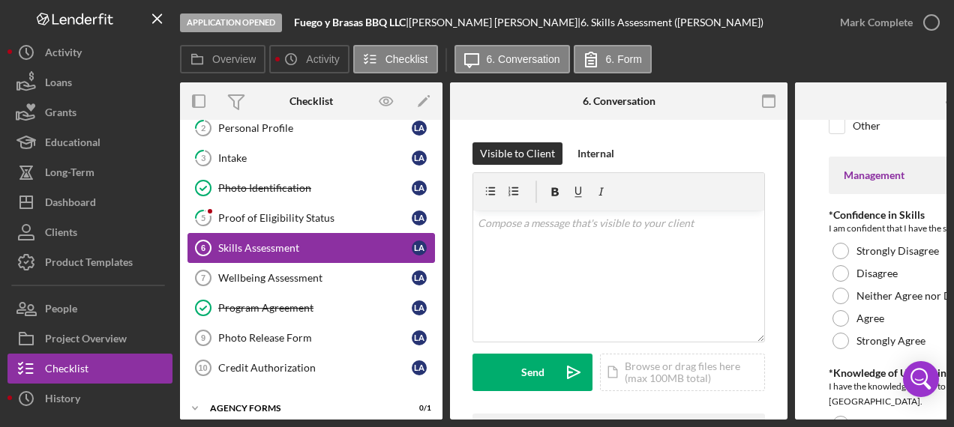
scroll to position [150, 0]
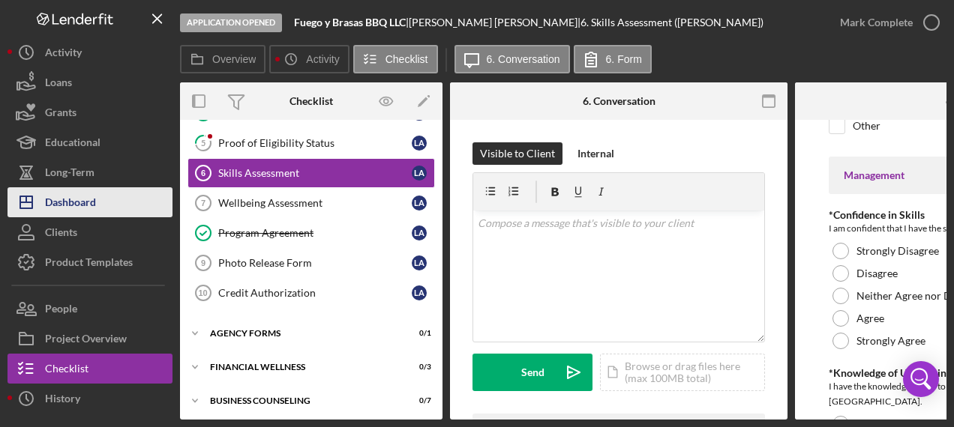
click at [110, 198] on button "Icon/Dashboard Dashboard" at bounding box center [89, 202] width 165 height 30
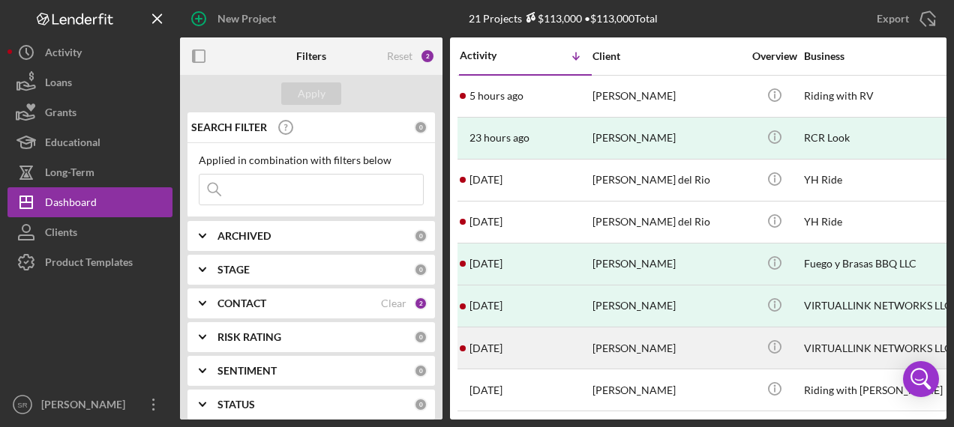
scroll to position [75, 0]
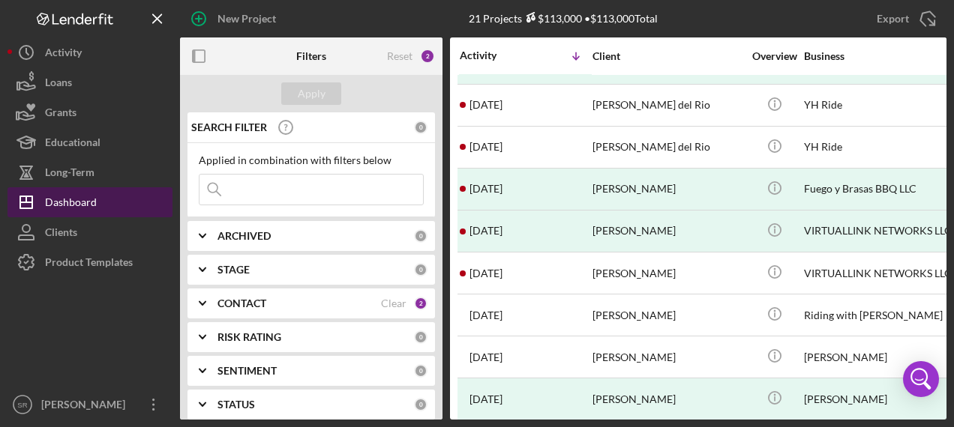
click at [108, 204] on button "Icon/Dashboard Dashboard" at bounding box center [89, 202] width 165 height 30
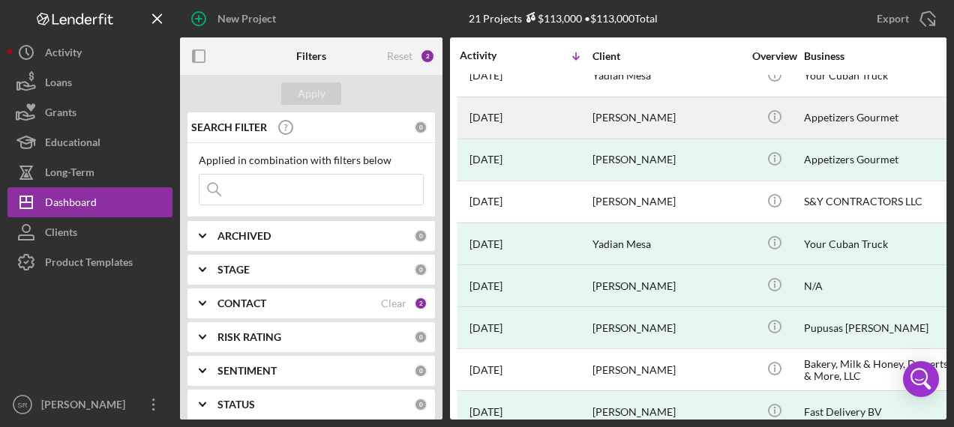
scroll to position [547, 0]
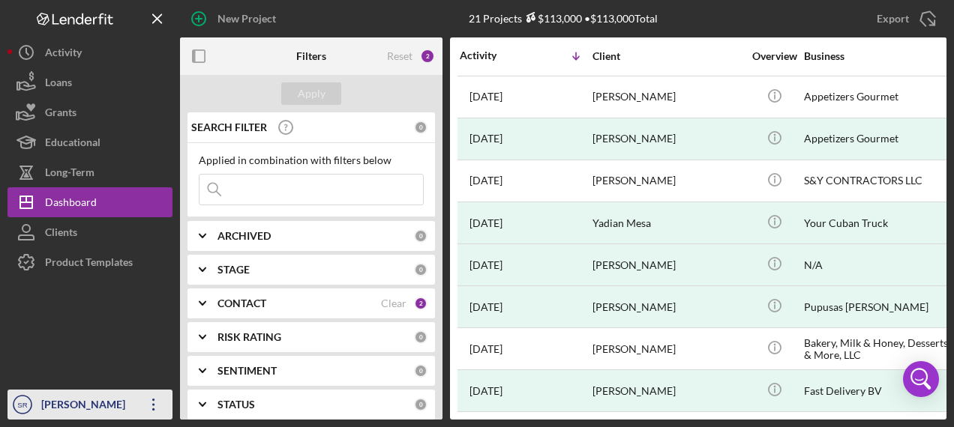
click at [109, 403] on div "[PERSON_NAME]" at bounding box center [85, 407] width 97 height 34
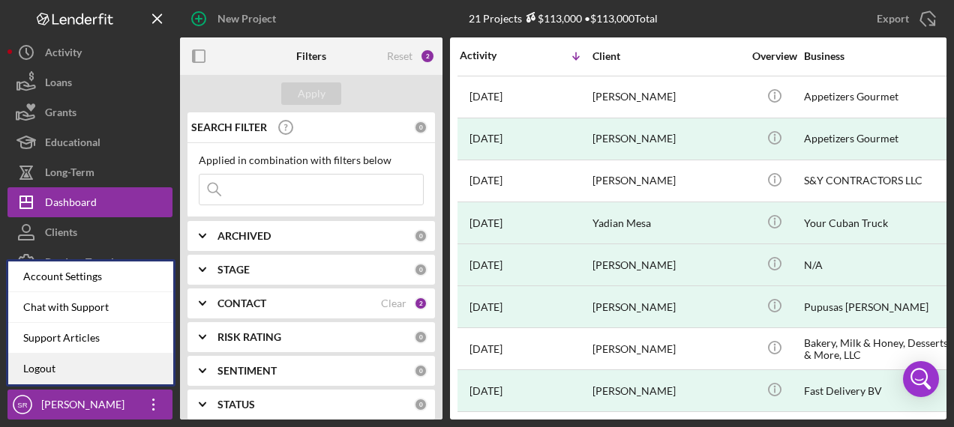
click at [103, 367] on link "Logout" at bounding box center [90, 369] width 165 height 31
